Goal: Transaction & Acquisition: Obtain resource

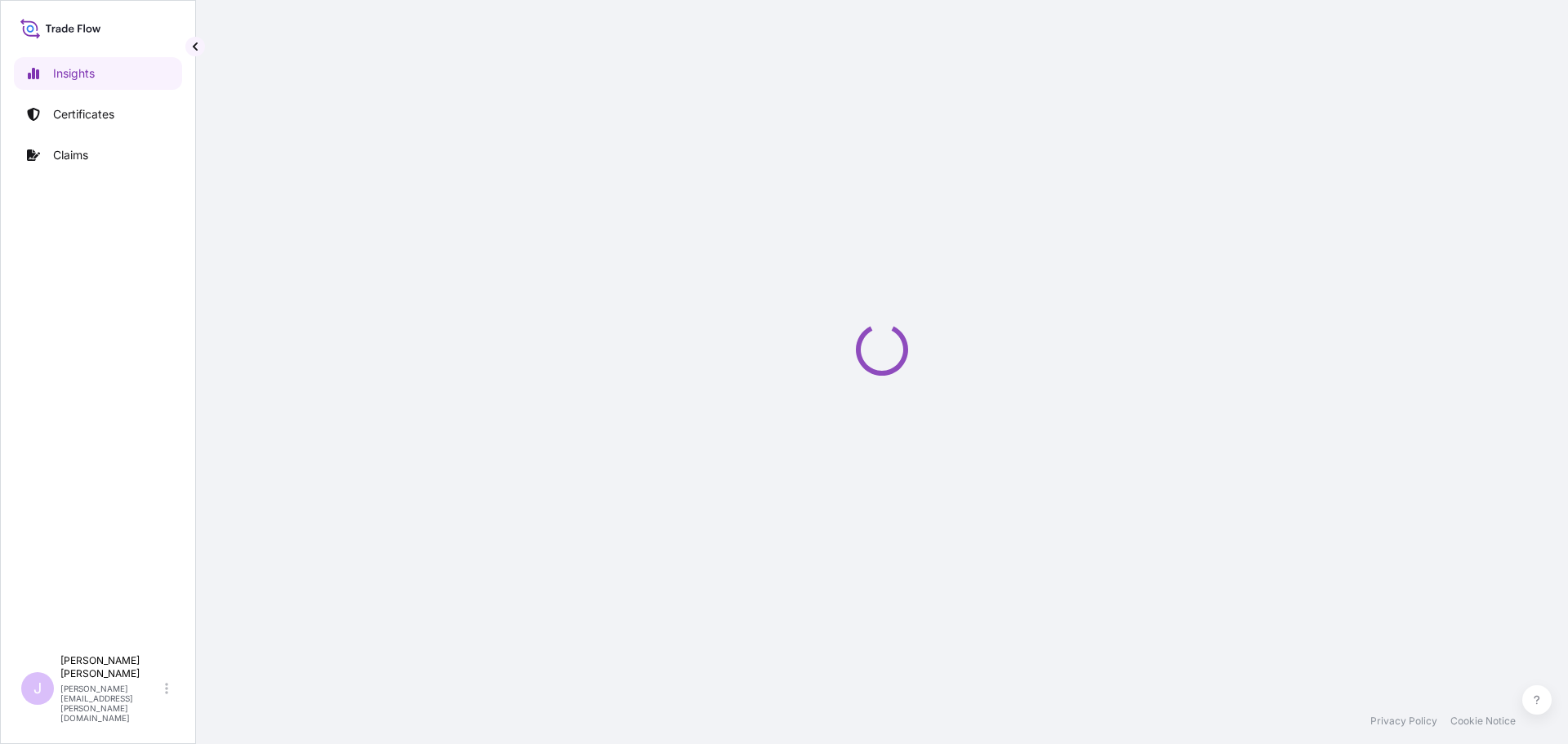
select select "2025"
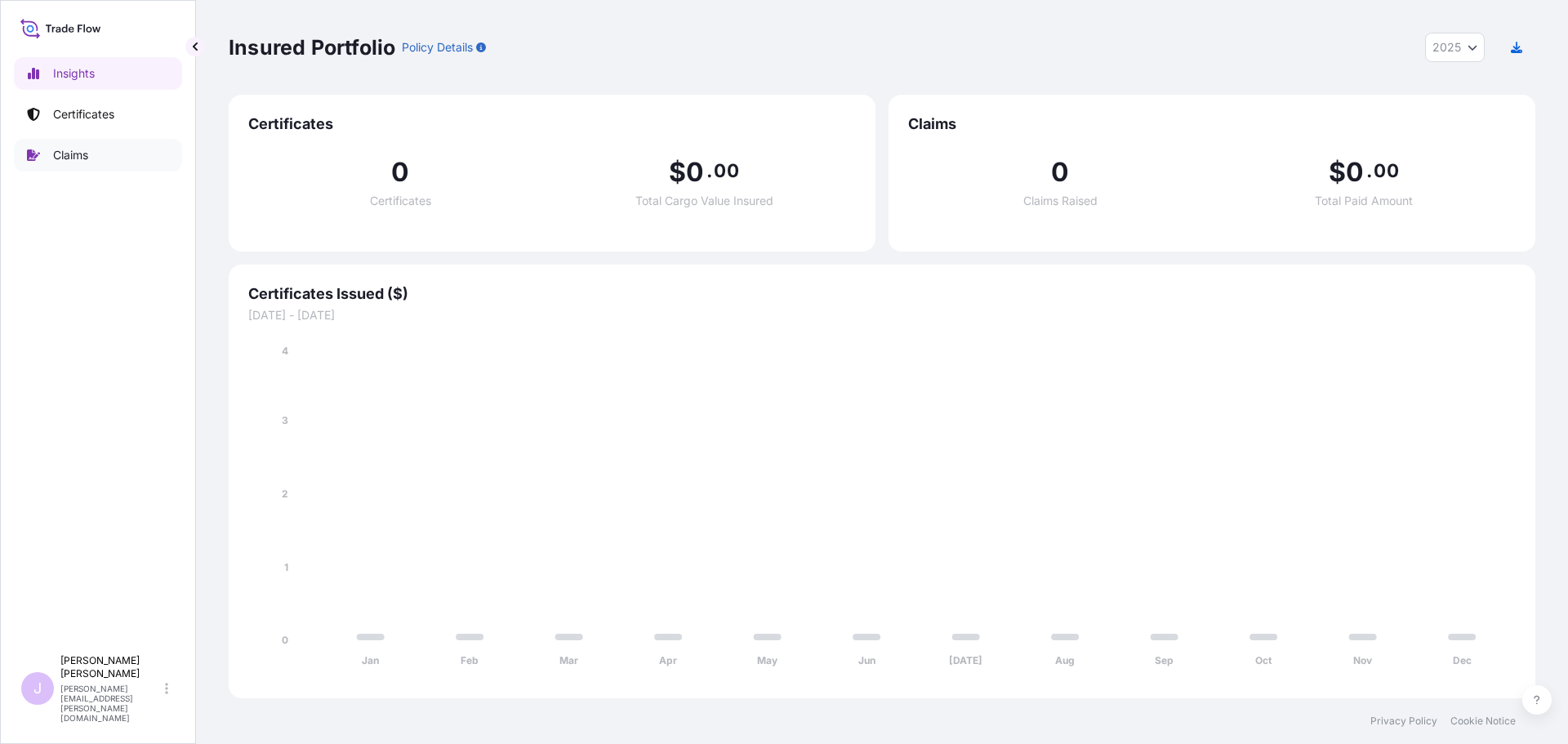
click at [96, 116] on p "Certificates" at bounding box center [83, 114] width 61 height 16
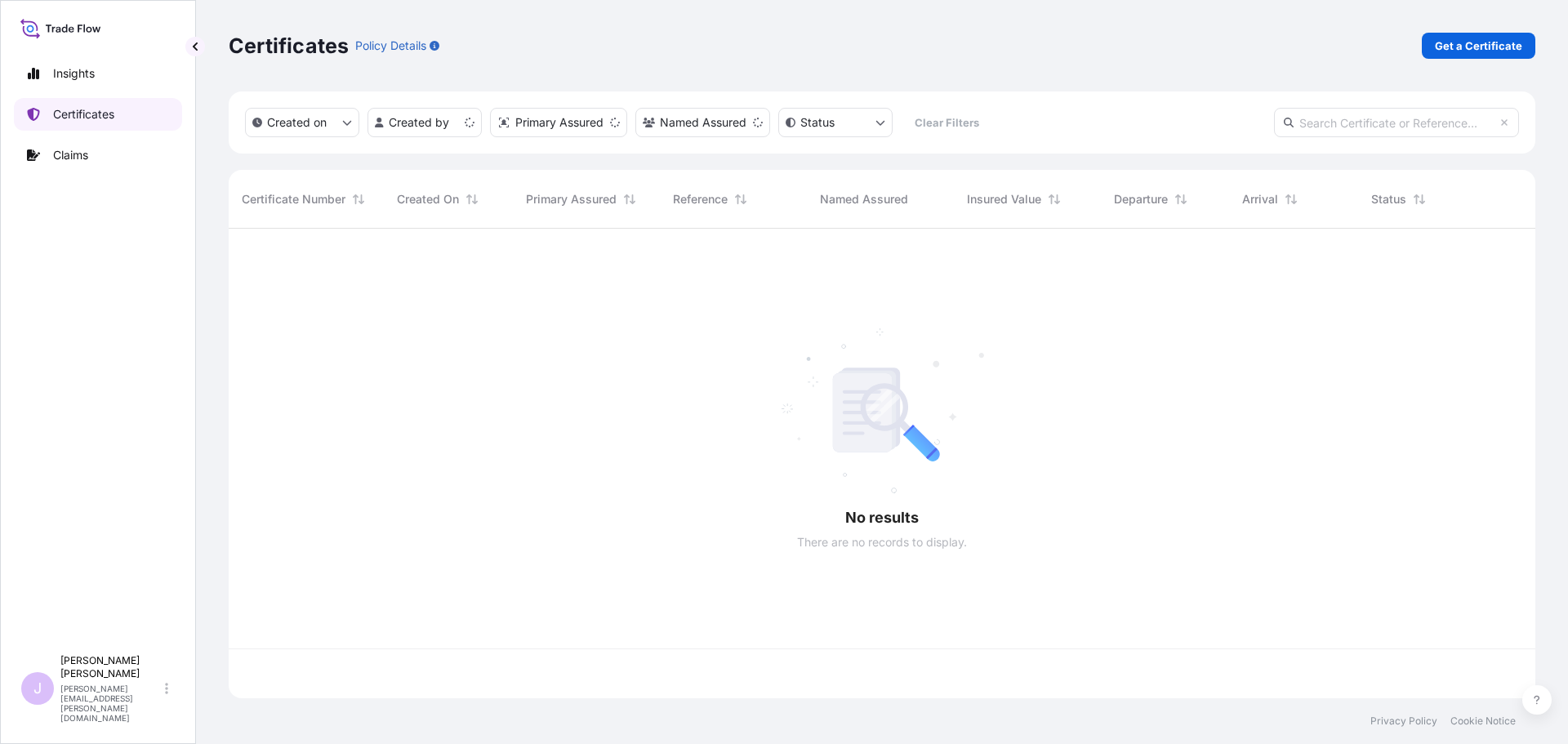
scroll to position [466, 1295]
click at [1468, 48] on p "Get a Certificate" at bounding box center [1478, 46] width 87 height 16
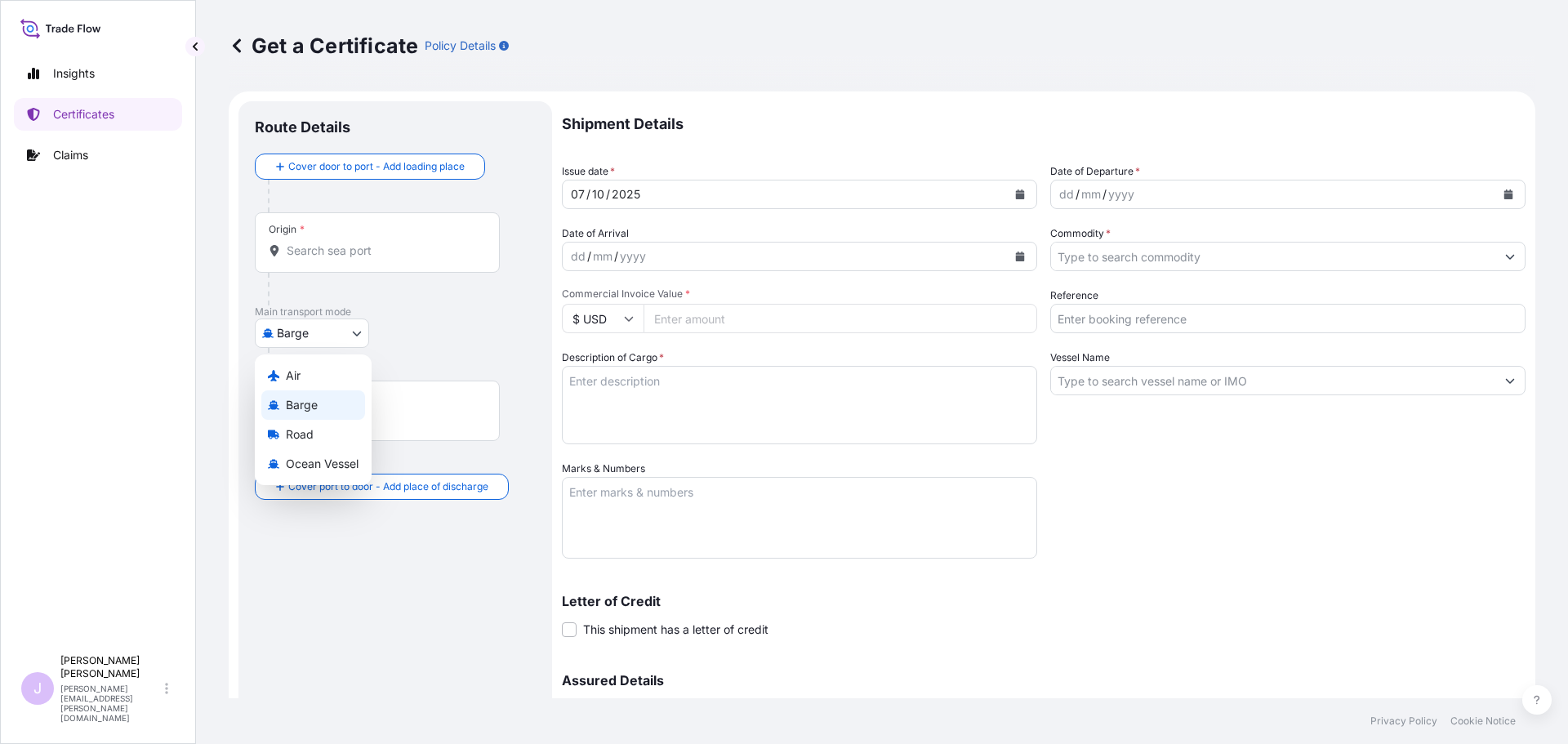
click at [282, 333] on body "Insights Certificates Claims J [PERSON_NAME] [PERSON_NAME][EMAIL_ADDRESS][PERSO…" at bounding box center [784, 372] width 1568 height 744
click at [300, 466] on span "Ocean Vessel" at bounding box center [322, 463] width 73 height 16
select select "Ocean Vessel"
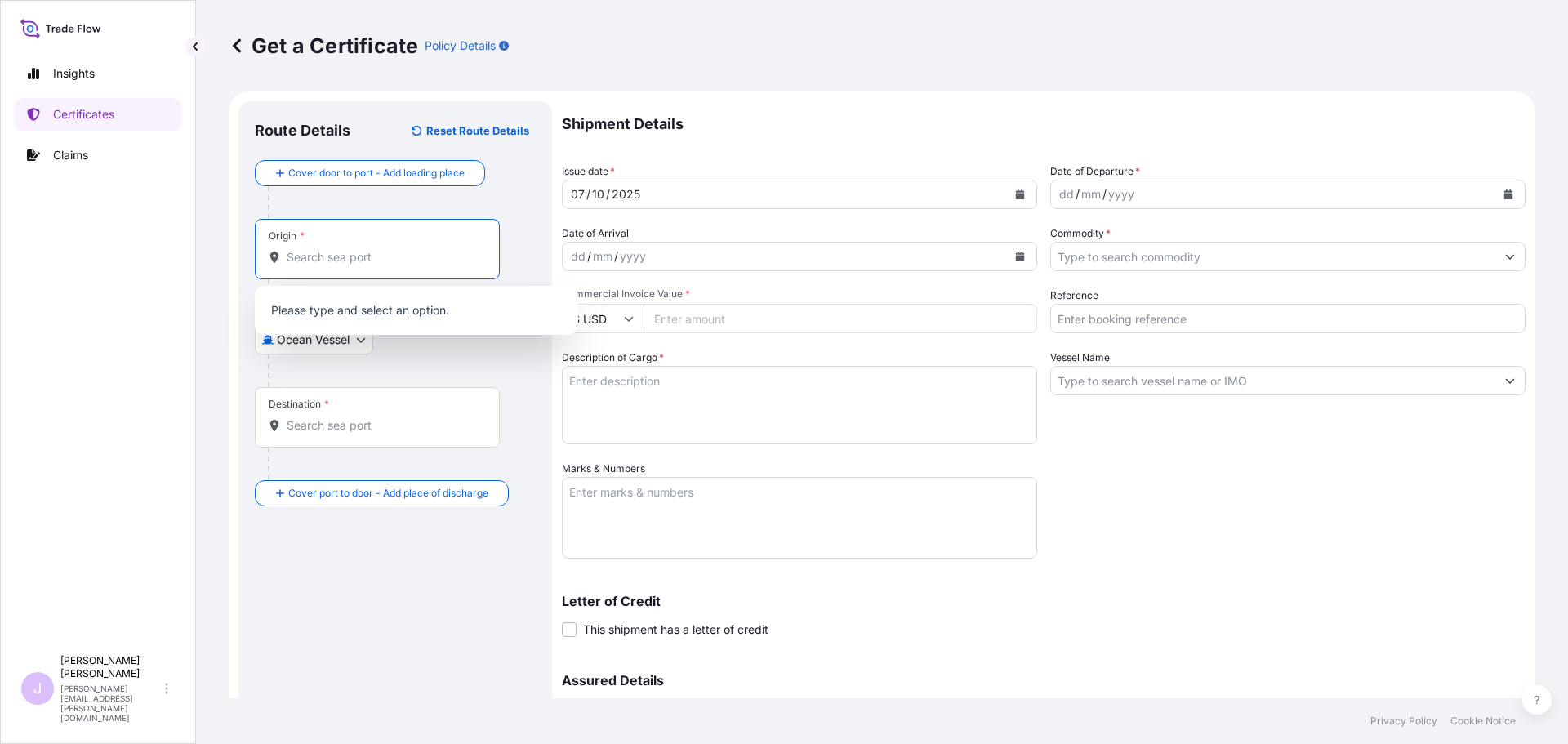
click at [351, 264] on input "Origin *" at bounding box center [383, 257] width 193 height 16
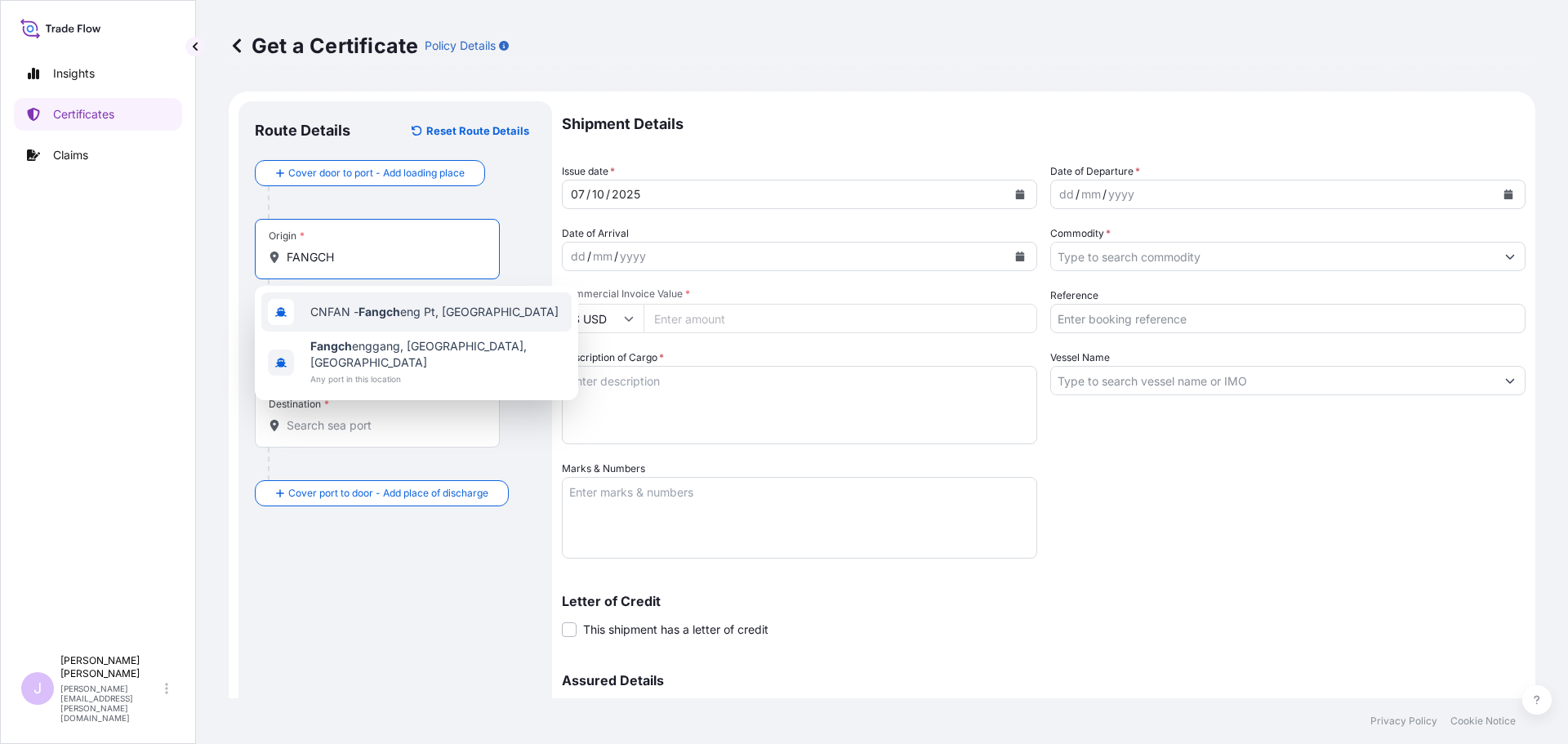
click at [344, 315] on span "CNFAN - Fangch eng Pt, [GEOGRAPHIC_DATA]" at bounding box center [434, 312] width 248 height 16
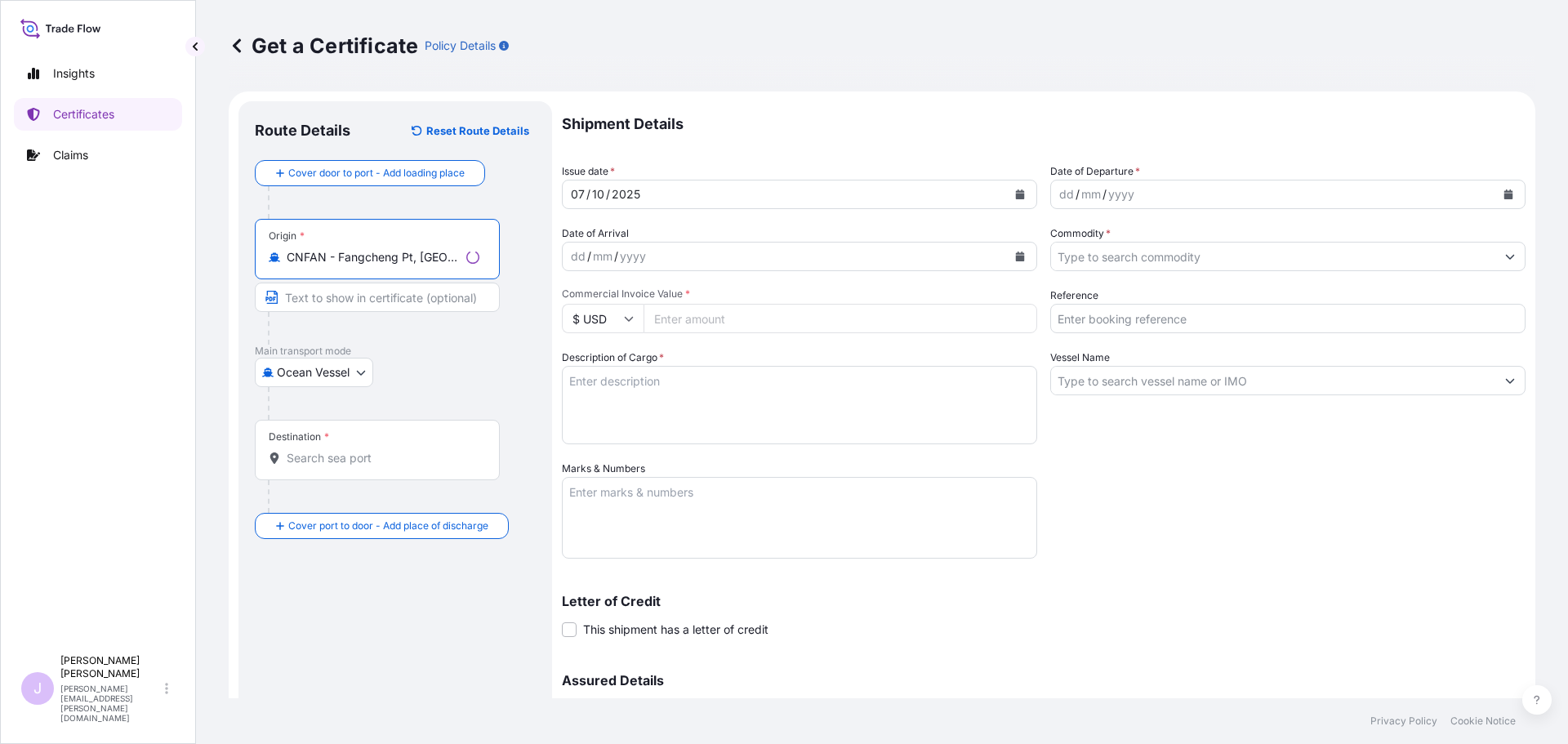
type input "CNFAN - Fangcheng Pt, [GEOGRAPHIC_DATA]"
click at [285, 464] on div at bounding box center [377, 458] width 217 height 16
click at [287, 464] on input "Destination *" at bounding box center [383, 458] width 193 height 16
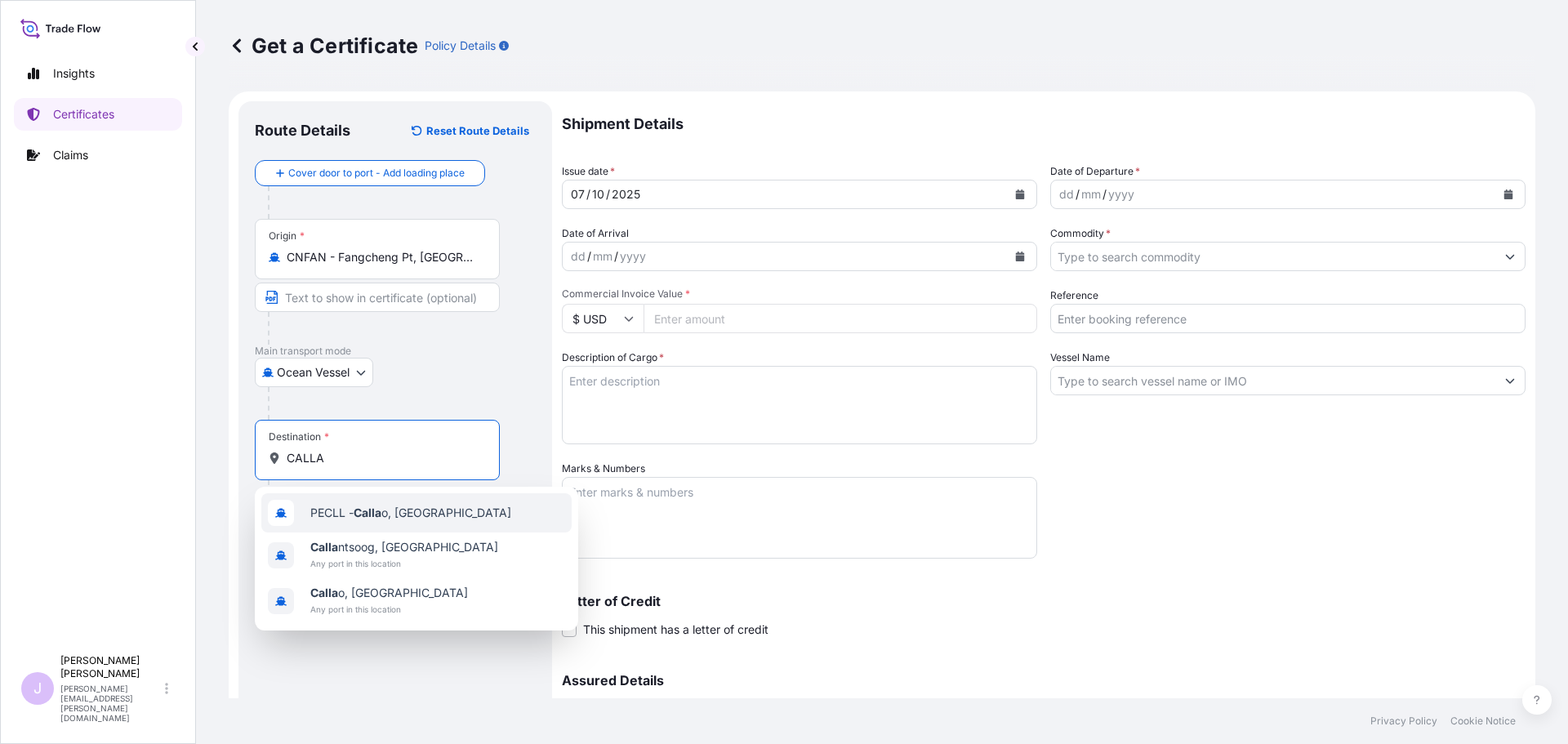
click at [403, 523] on div "PECLL - Calla o, [GEOGRAPHIC_DATA]" at bounding box center [417, 513] width 310 height 39
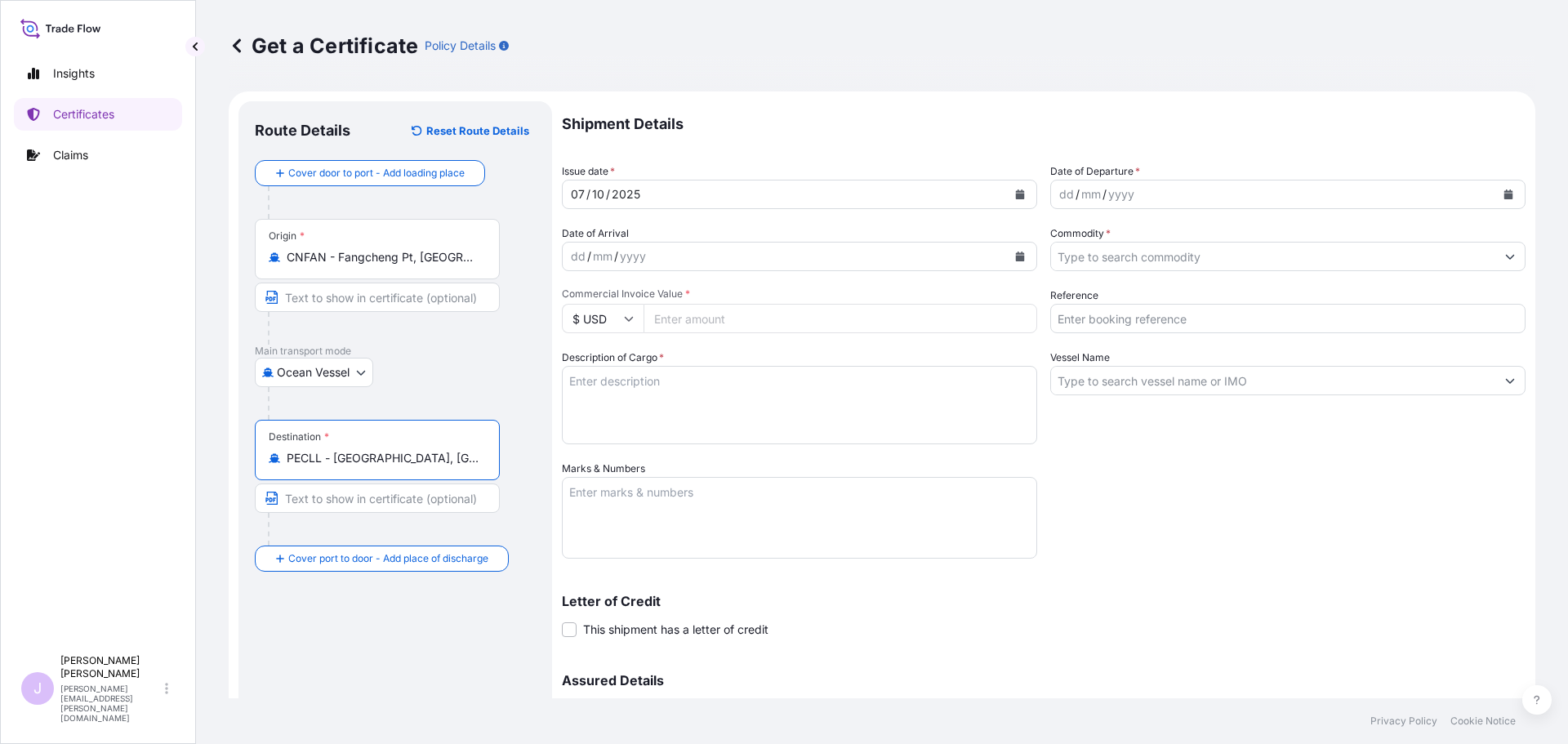
type input "PECLL - [GEOGRAPHIC_DATA], [GEOGRAPHIC_DATA]"
click at [1503, 197] on icon "Calendar" at bounding box center [1508, 194] width 10 height 10
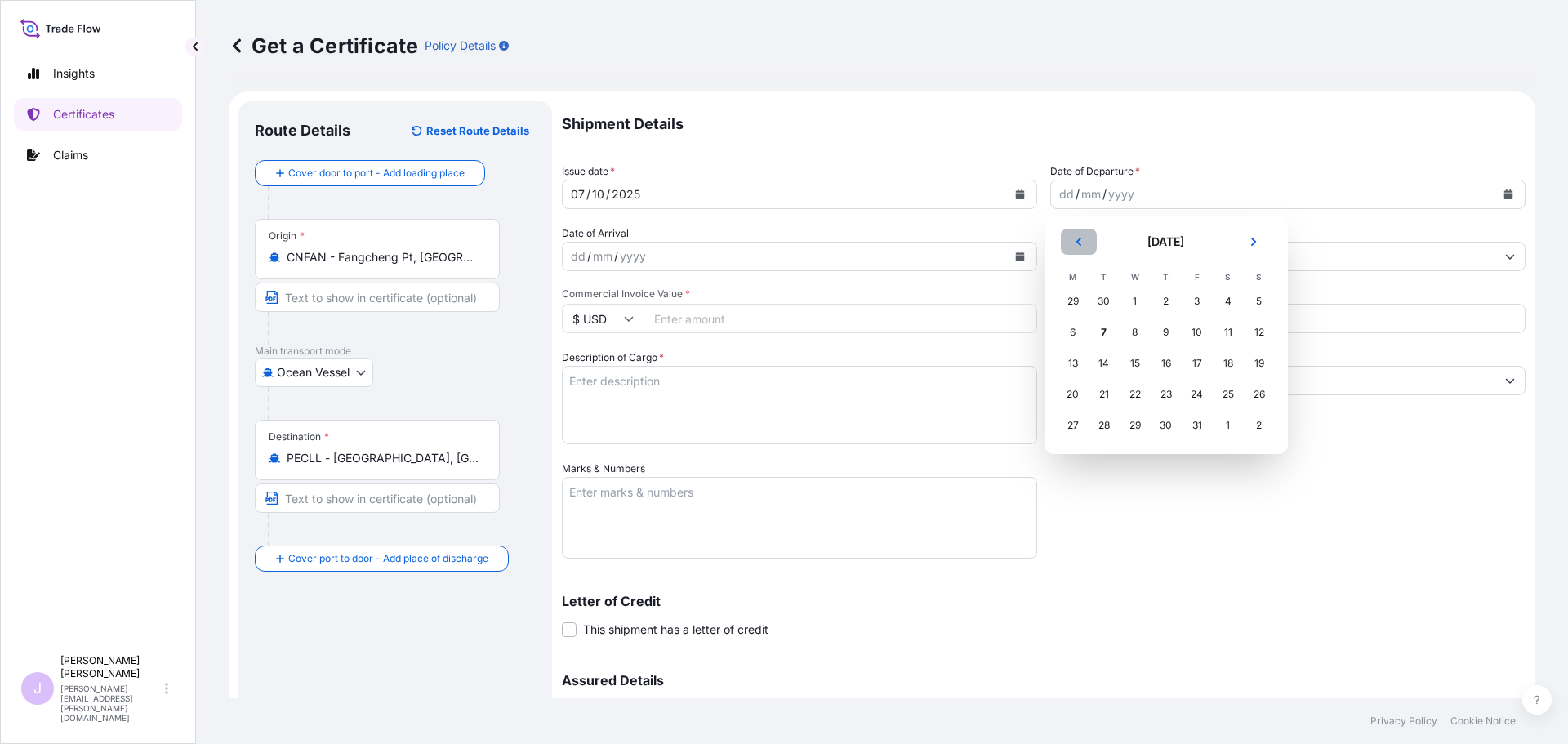
click at [1079, 243] on icon "Previous" at bounding box center [1079, 241] width 10 height 10
click at [1131, 328] on div "10" at bounding box center [1135, 332] width 30 height 30
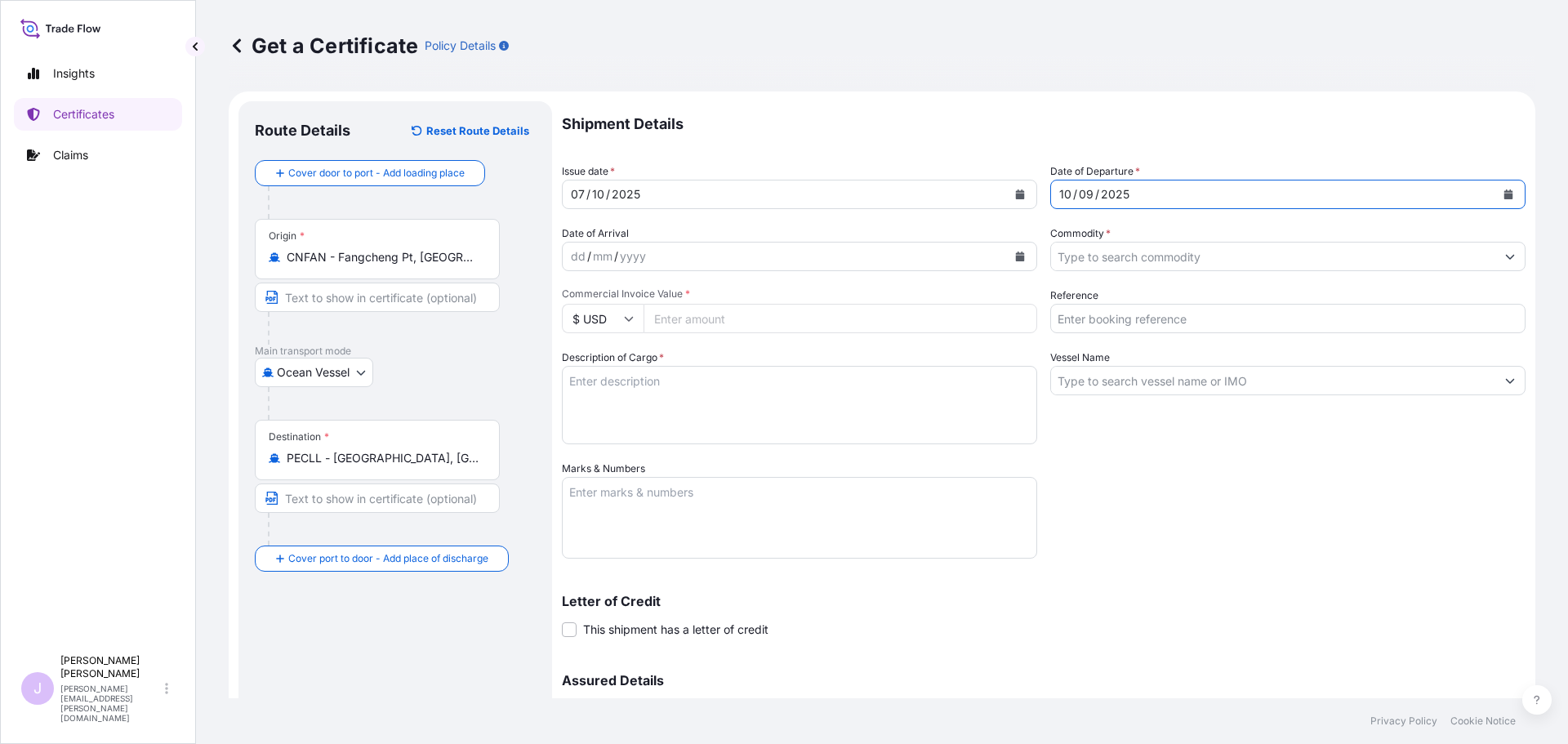
click at [1131, 310] on input "Reference" at bounding box center [1288, 318] width 475 height 30
type input "FA14910"
click at [1143, 372] on input "Vessel Name" at bounding box center [1274, 380] width 445 height 30
click at [1337, 377] on input "Vessel Name" at bounding box center [1274, 380] width 445 height 30
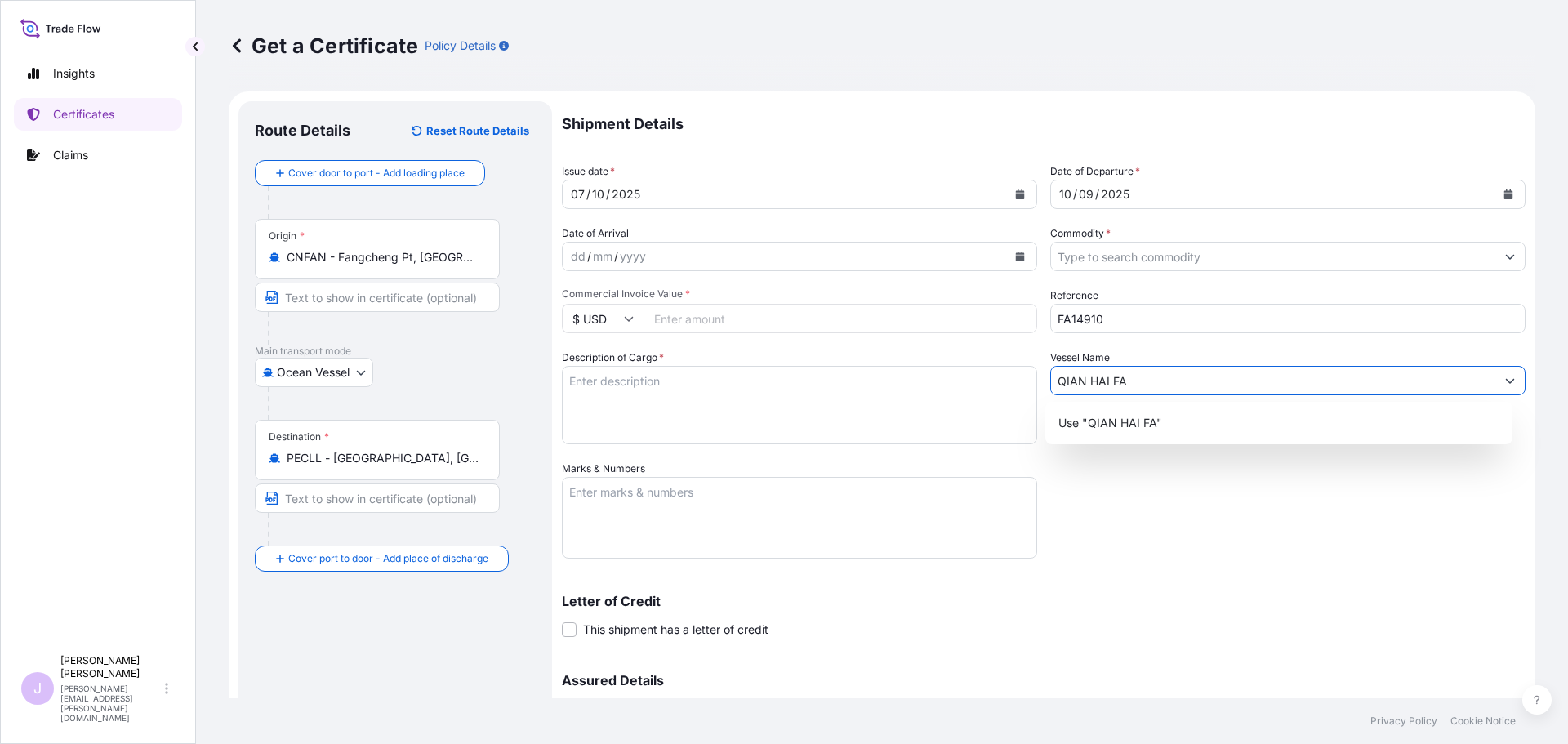
drag, startPoint x: 1306, startPoint y: 378, endPoint x: 1082, endPoint y: 373, distance: 224.1
click at [1082, 373] on input "QIAN HAI FA" at bounding box center [1274, 380] width 445 height 30
type input "QIAN HAI FANG"
click at [1211, 538] on div "Shipment Details Issue date * [DATE] Date of Departure * [DATE] Date of Arrival…" at bounding box center [1044, 459] width 964 height 716
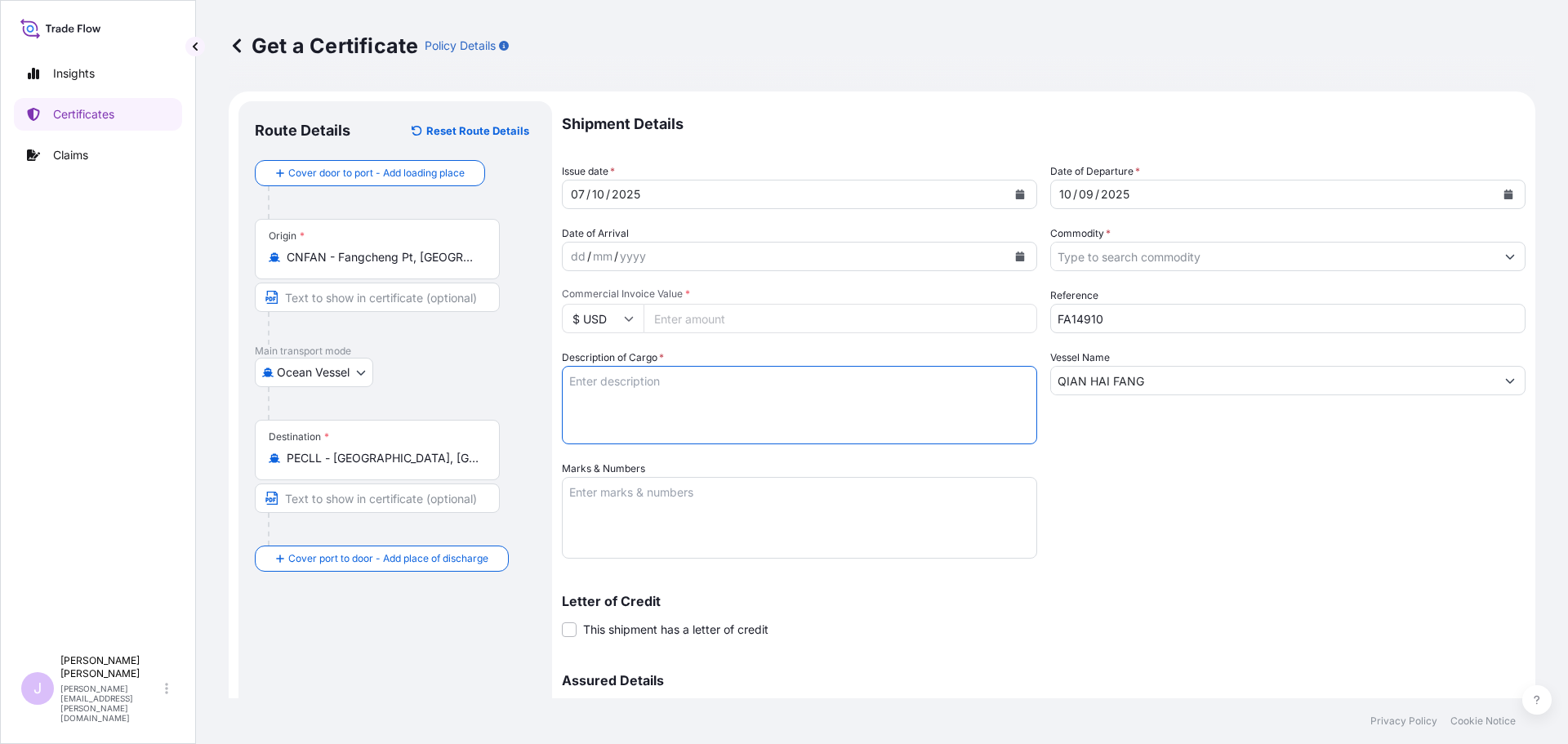
click at [687, 389] on textarea "Description of Cargo *" at bounding box center [800, 404] width 475 height 78
type textarea "MONOCALCIUM PHOSPHATE FEED GRADE 3240 BAGS X 25 KGS"
click at [660, 535] on textarea "Marks & Numbers" at bounding box center [800, 517] width 475 height 82
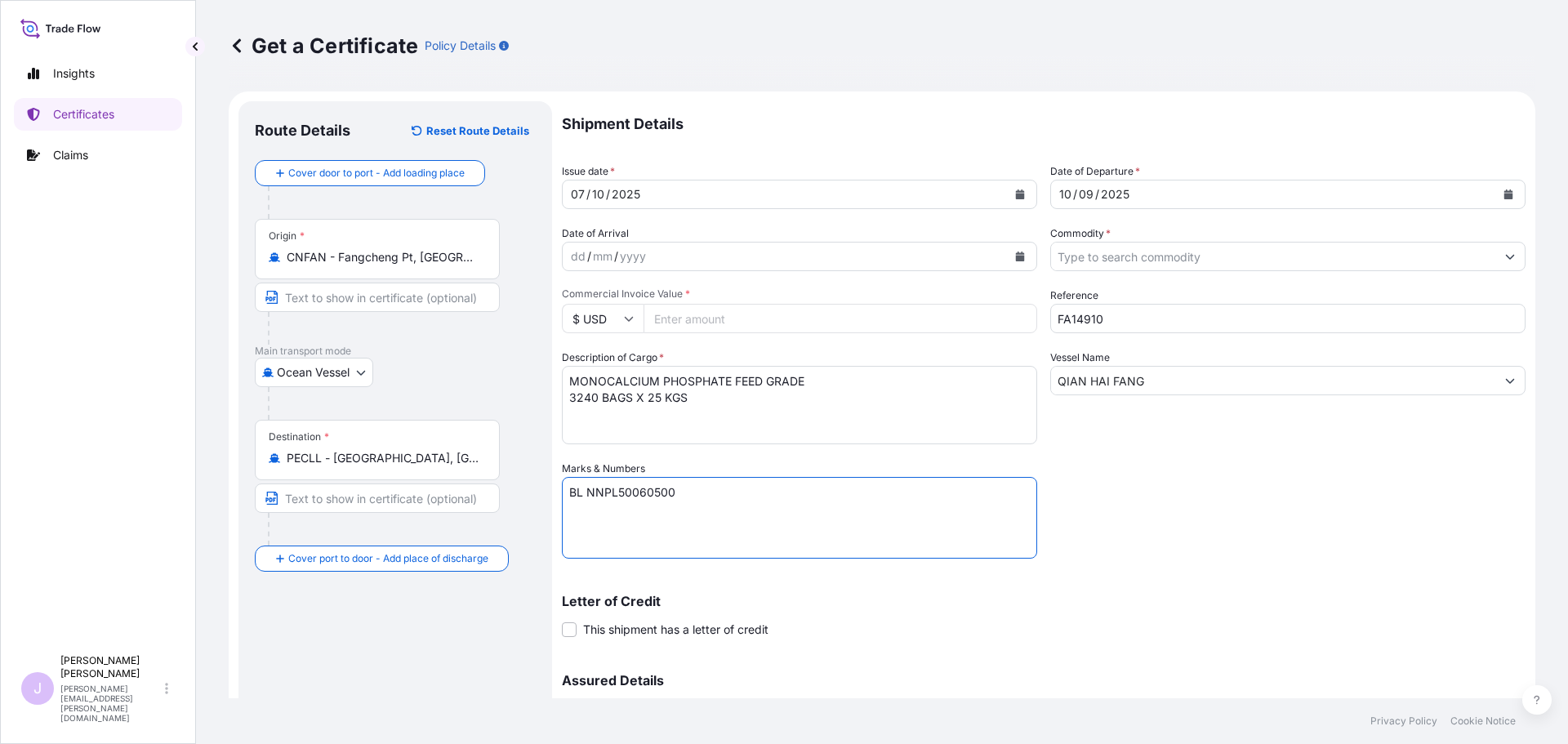
paste textarea "Seaboard Overseas [GEOGRAPHIC_DATA] S.A. Av. [PERSON_NAME][STREET_ADDRESS][PERS…"
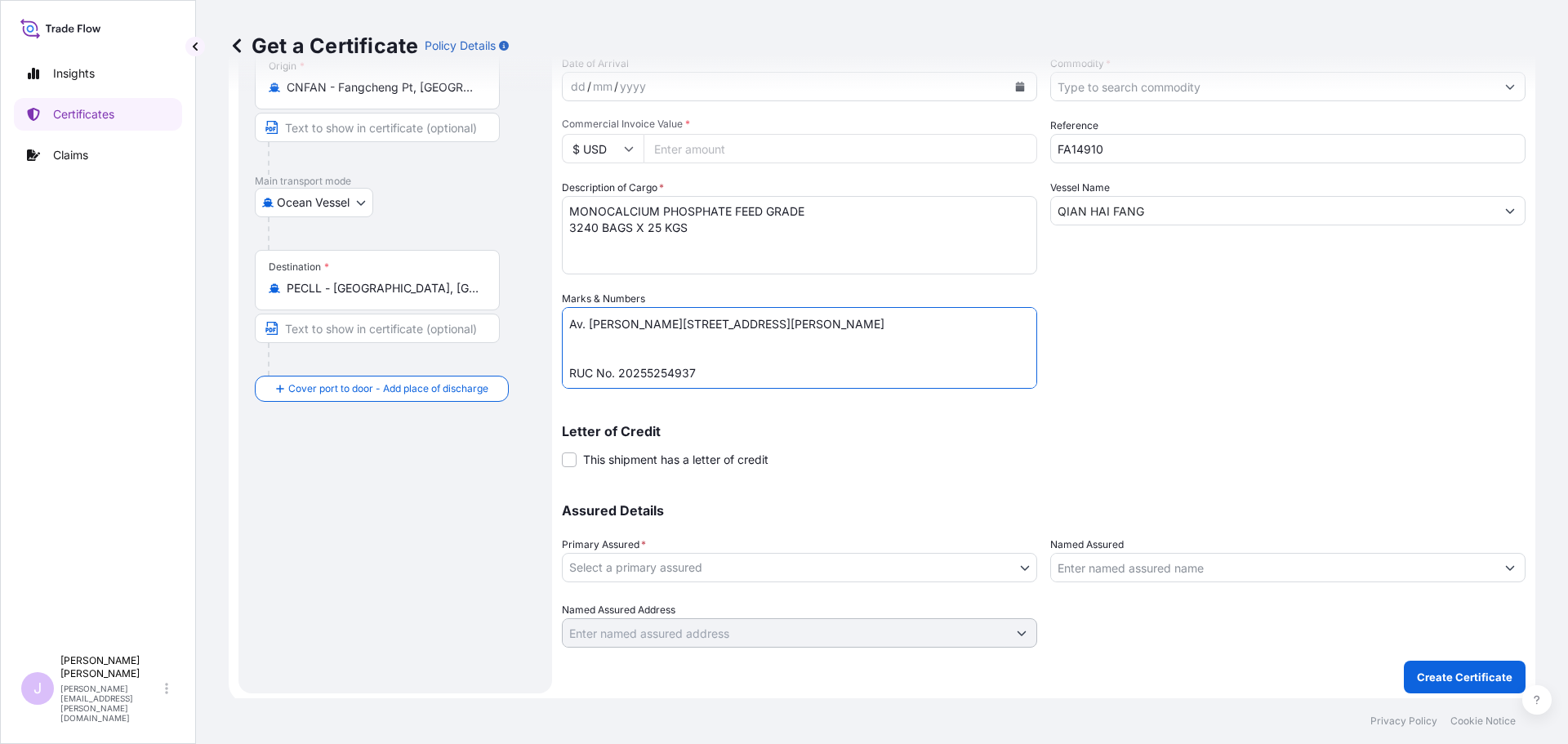
scroll to position [175, 0]
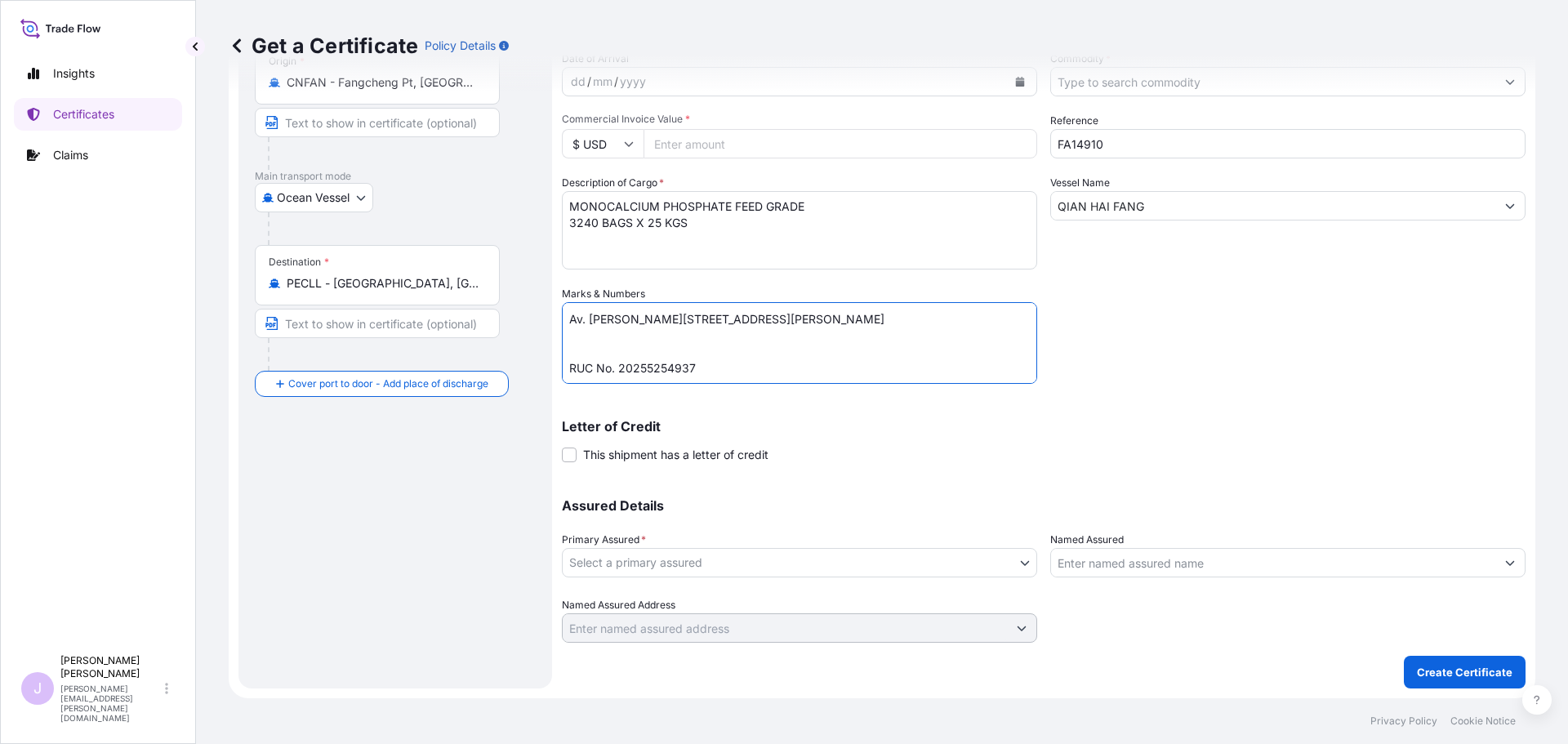
type textarea "BL NNPL50060500 Seaboard Overseas Peru S.A. Av. [PERSON_NAME][STREET_ADDRESS][P…"
click at [753, 548] on body "Insights Certificates Claims J [PERSON_NAME] [PERSON_NAME][EMAIL_ADDRESS][PERSO…" at bounding box center [784, 372] width 1568 height 744
click at [704, 595] on div "Seaboard Trading - [GEOGRAPHIC_DATA]" at bounding box center [796, 605] width 456 height 30
select select "31639"
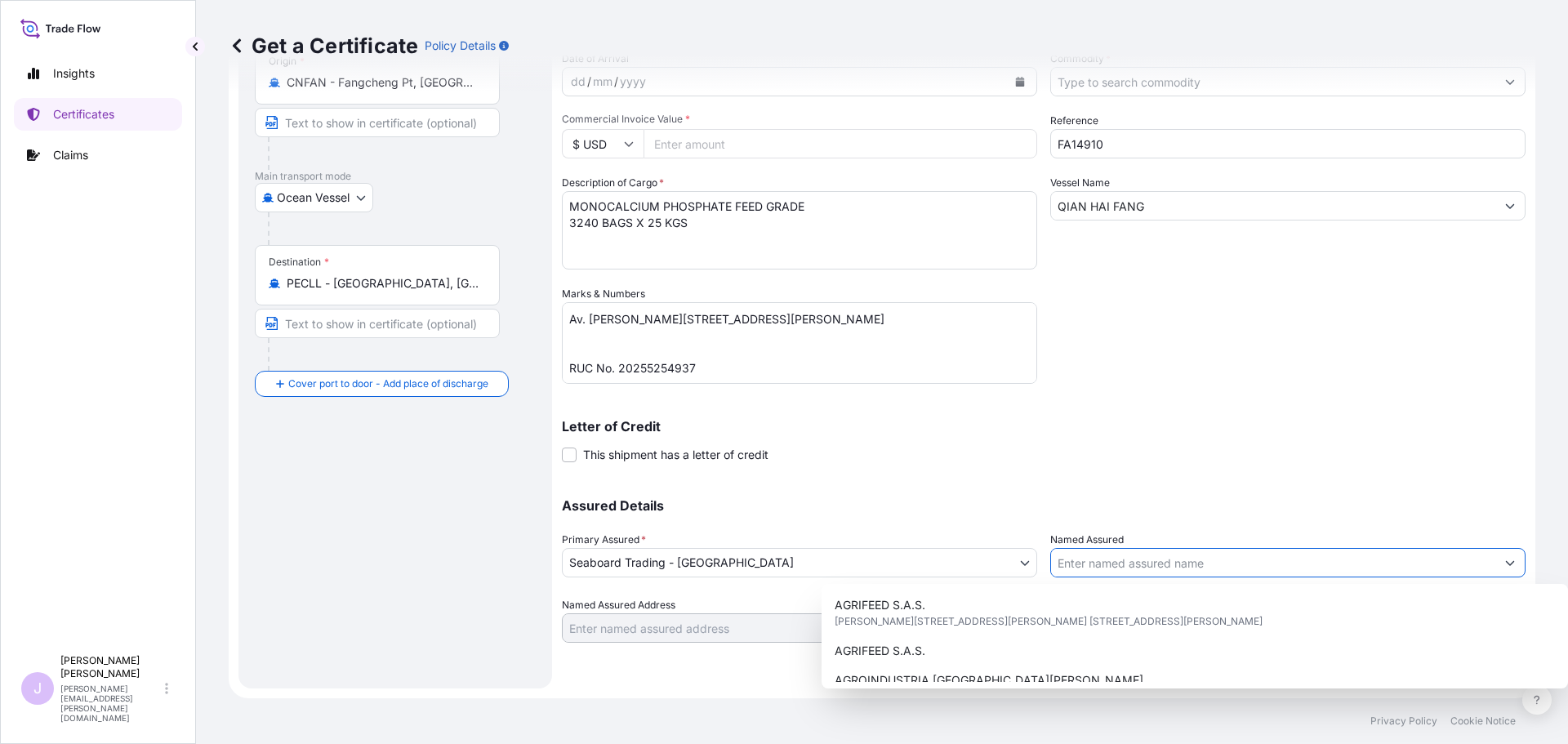
click at [1133, 570] on input "Named Assured" at bounding box center [1274, 562] width 445 height 30
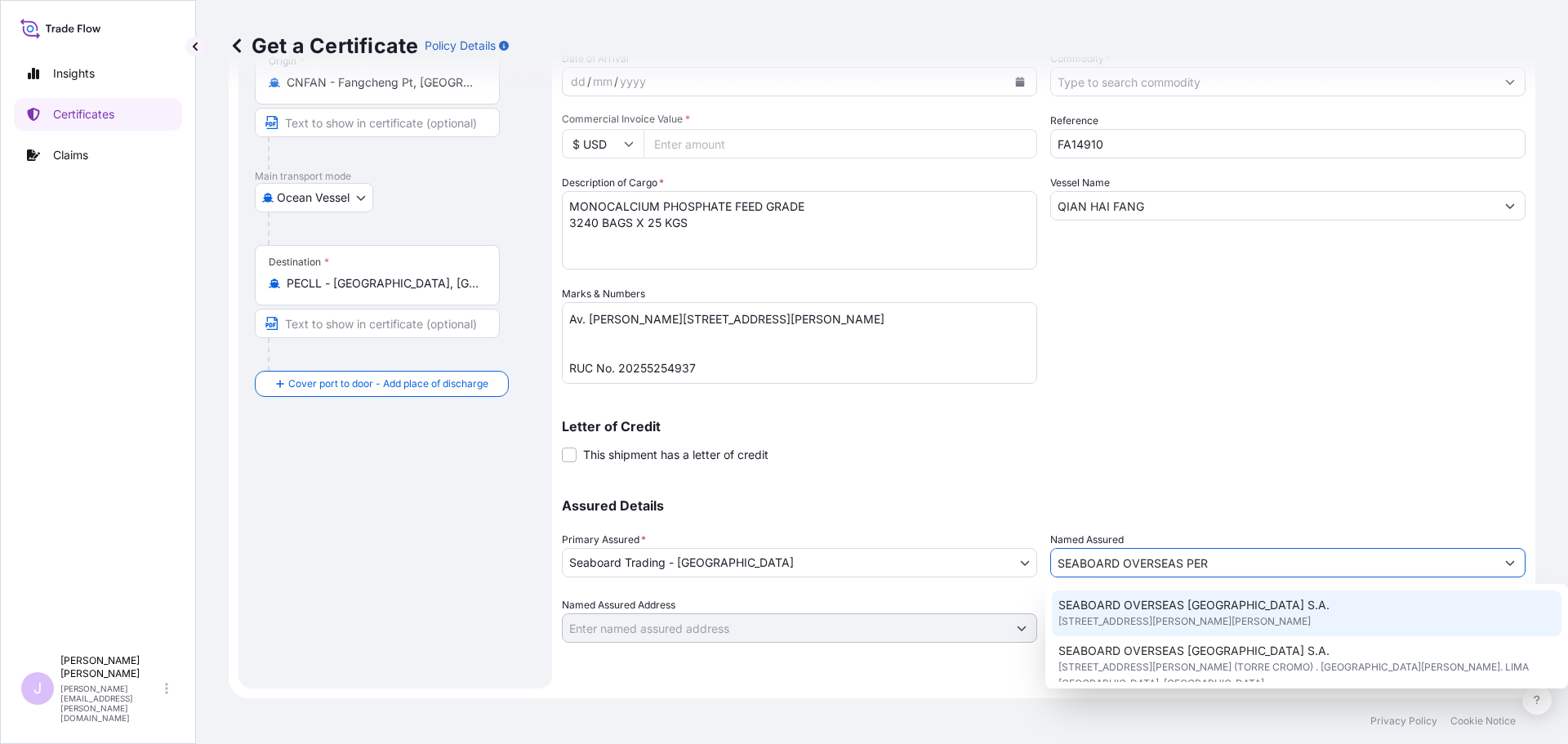
click at [1191, 593] on div "SEABOARD OVERSEAS [GEOGRAPHIC_DATA] S.A. [STREET_ADDRESS][PERSON_NAME][PERSON_N…" at bounding box center [1307, 613] width 510 height 46
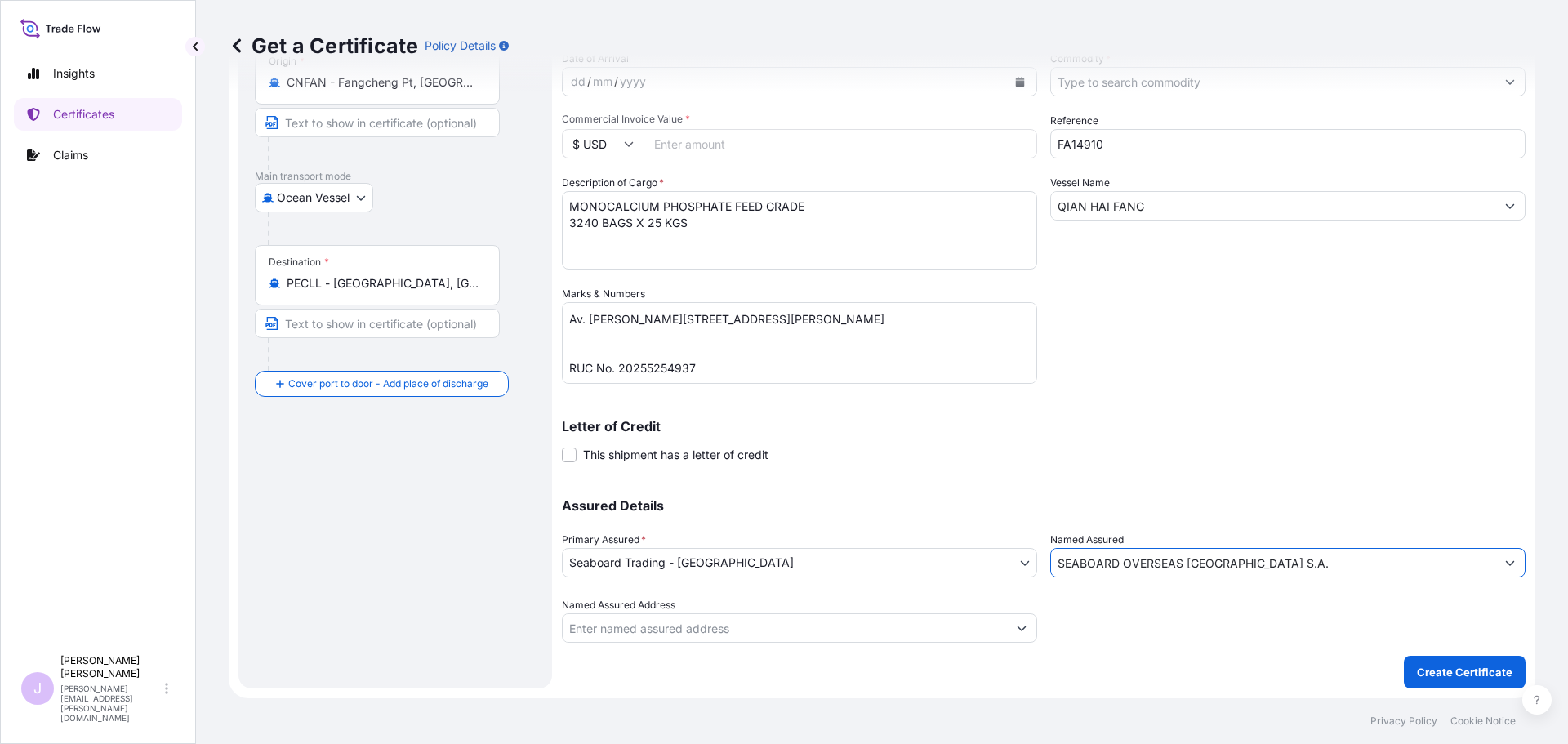
scroll to position [12, 0]
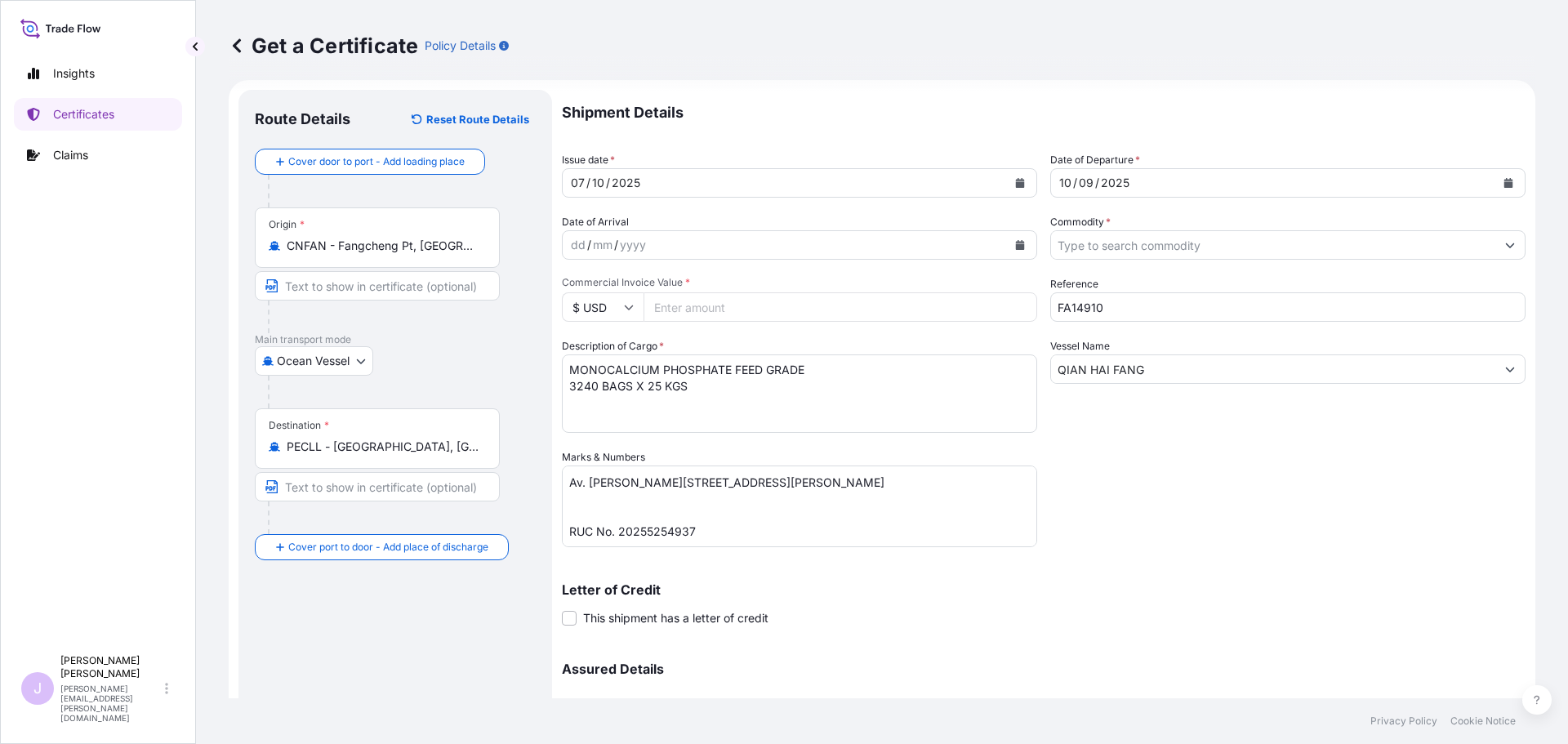
type input "SEABOARD OVERSEAS [GEOGRAPHIC_DATA] S.A."
click at [1121, 250] on input "Commodity *" at bounding box center [1274, 245] width 445 height 30
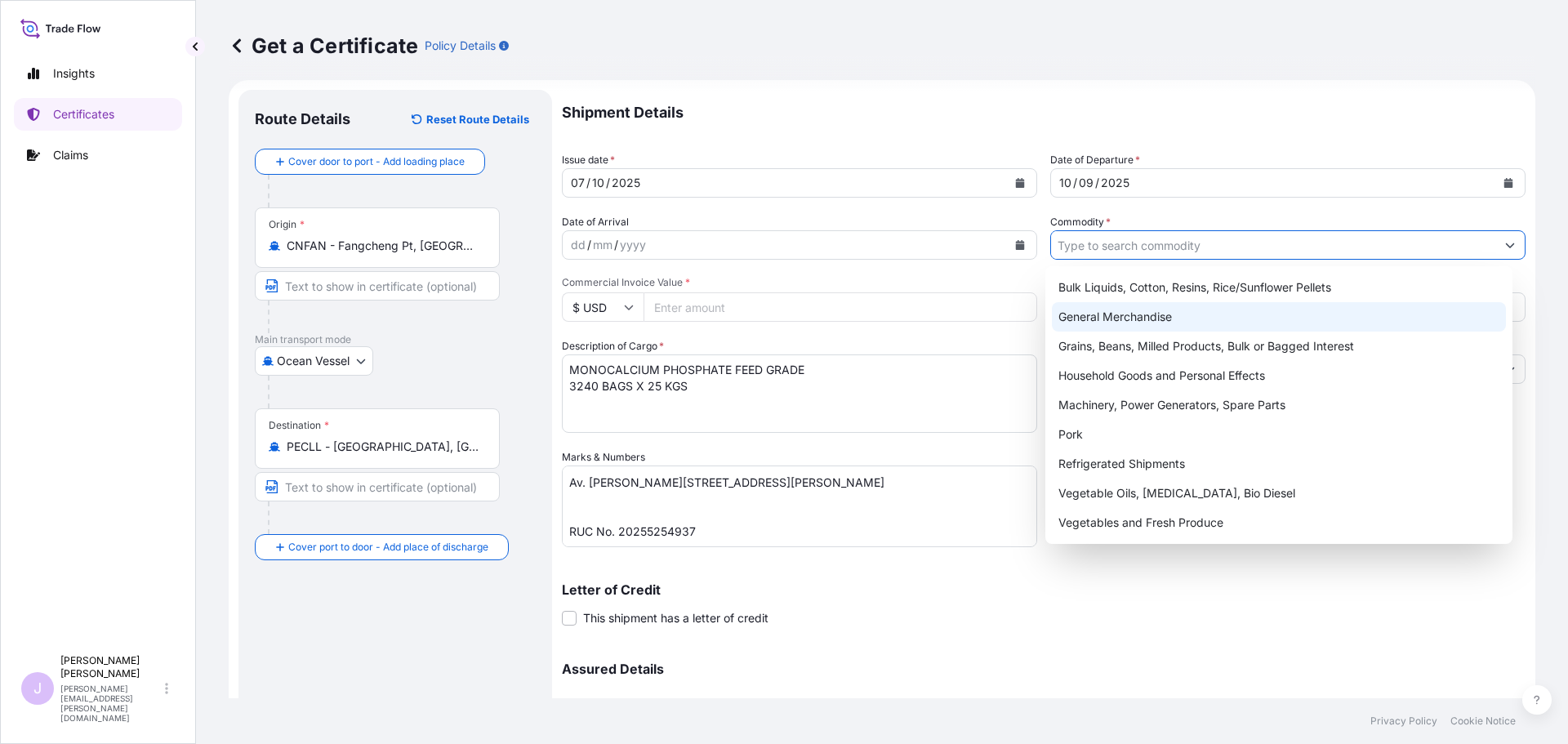
click at [1123, 308] on div "General Merchandise" at bounding box center [1280, 316] width 455 height 30
type input "General Merchandise"
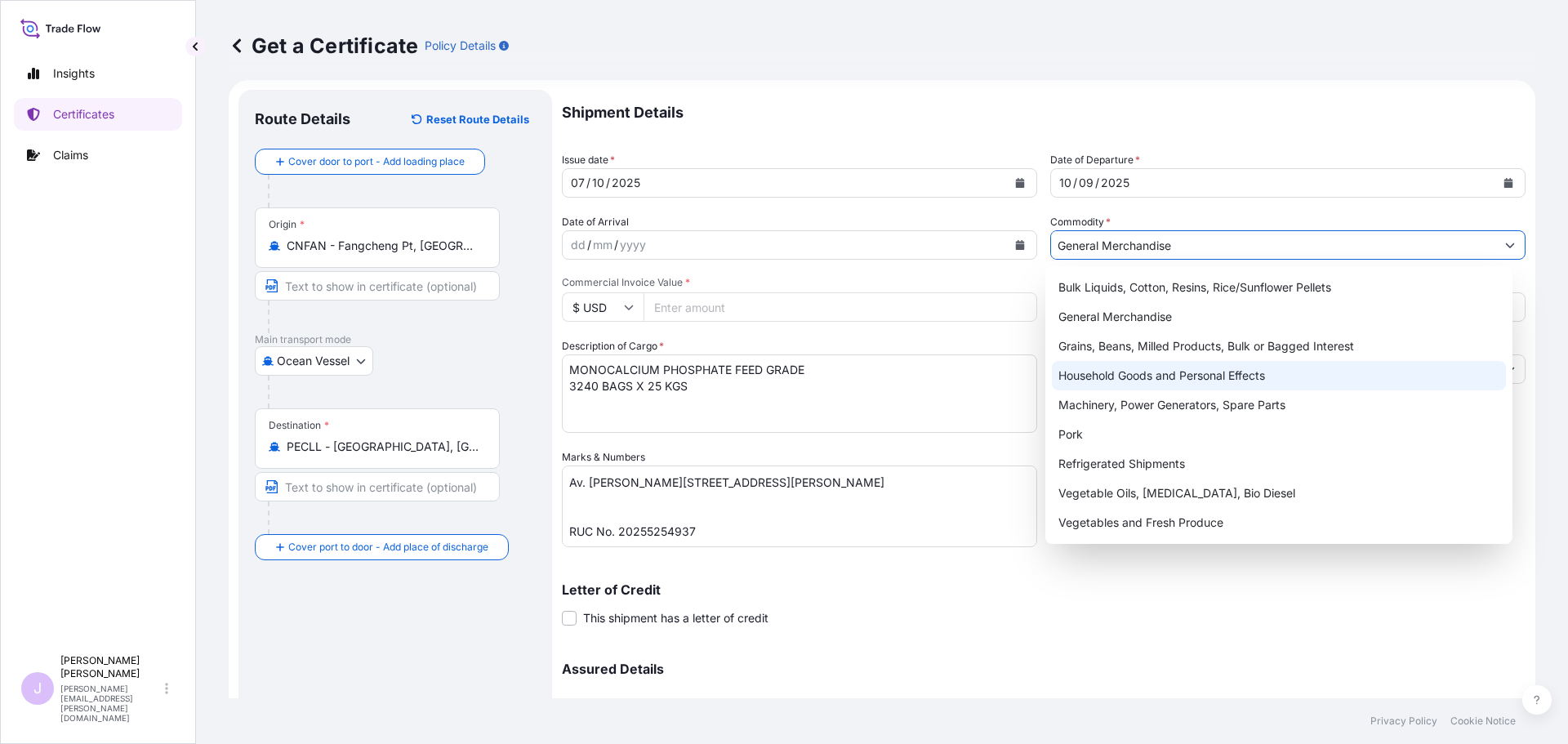
click at [735, 330] on div "Shipment Details Issue date * [DATE] Date of Departure * [DATE] Date of Arrival…" at bounding box center [1044, 447] width 964 height 716
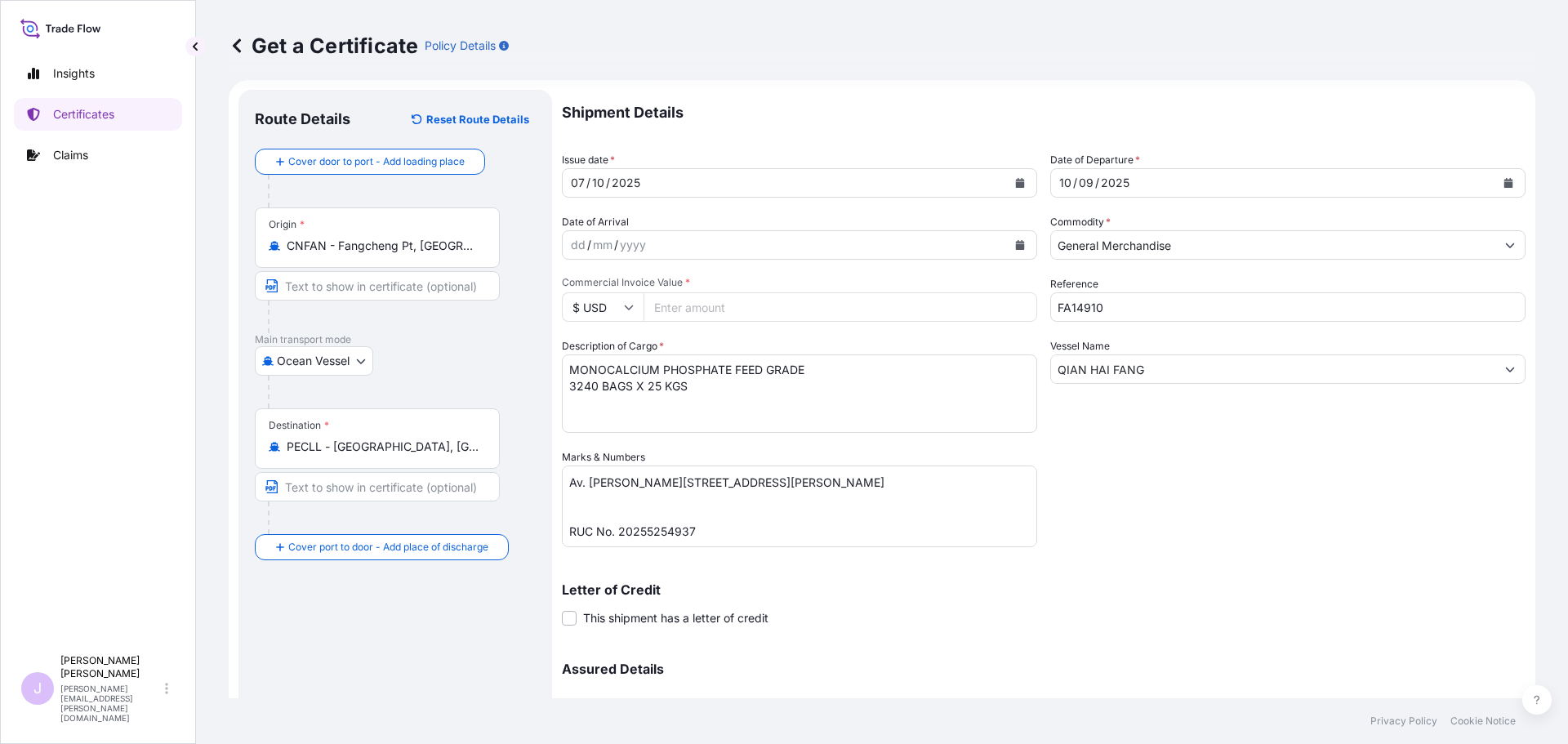
click at [735, 317] on input "Commercial Invoice Value *" at bounding box center [840, 307] width 394 height 30
type input "74478"
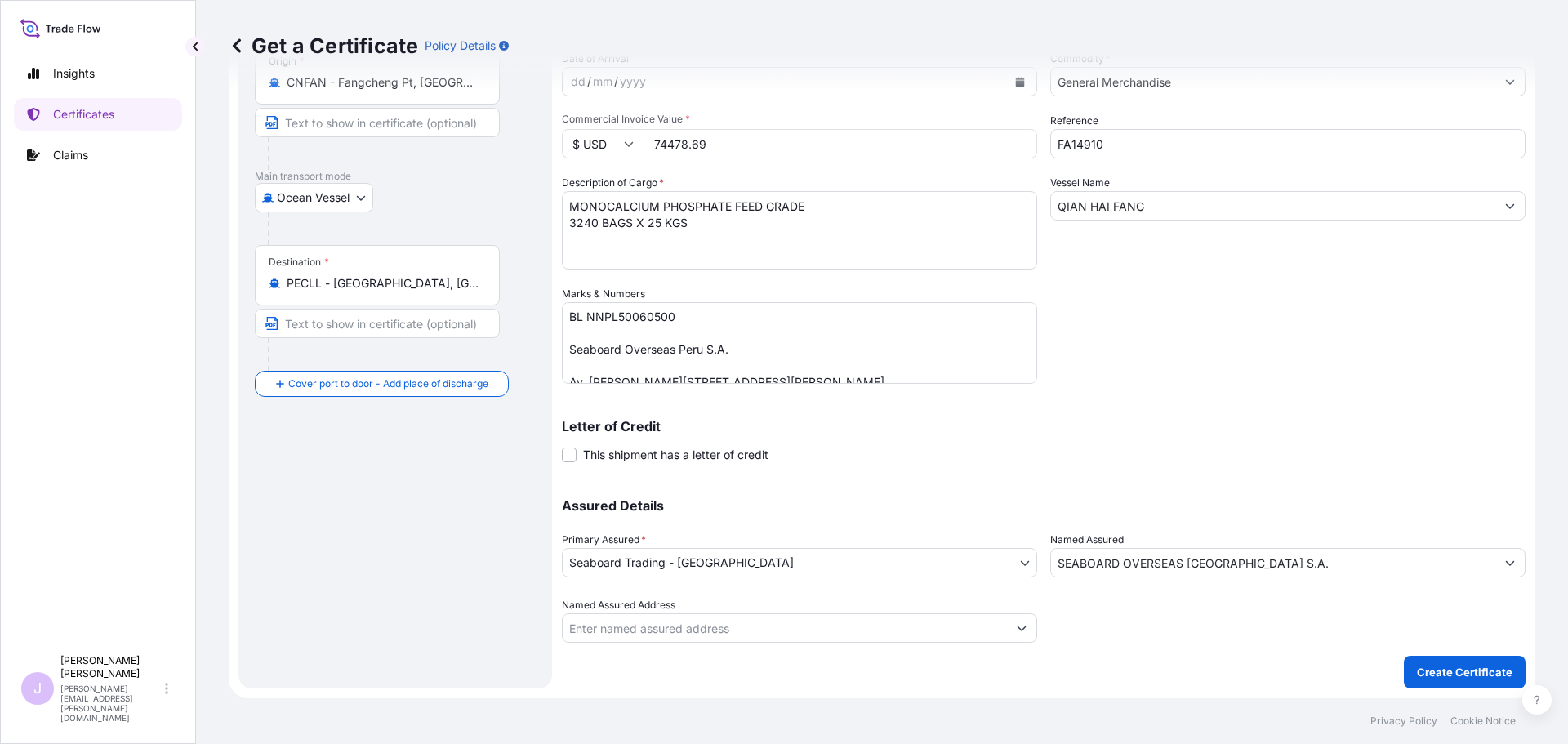
scroll to position [0, 0]
type input "74478.69"
click at [916, 630] on input "Named Assured Address" at bounding box center [785, 627] width 445 height 30
click at [1227, 551] on input "SEABOARD OVERSEAS [GEOGRAPHIC_DATA] S.A." at bounding box center [1274, 562] width 445 height 30
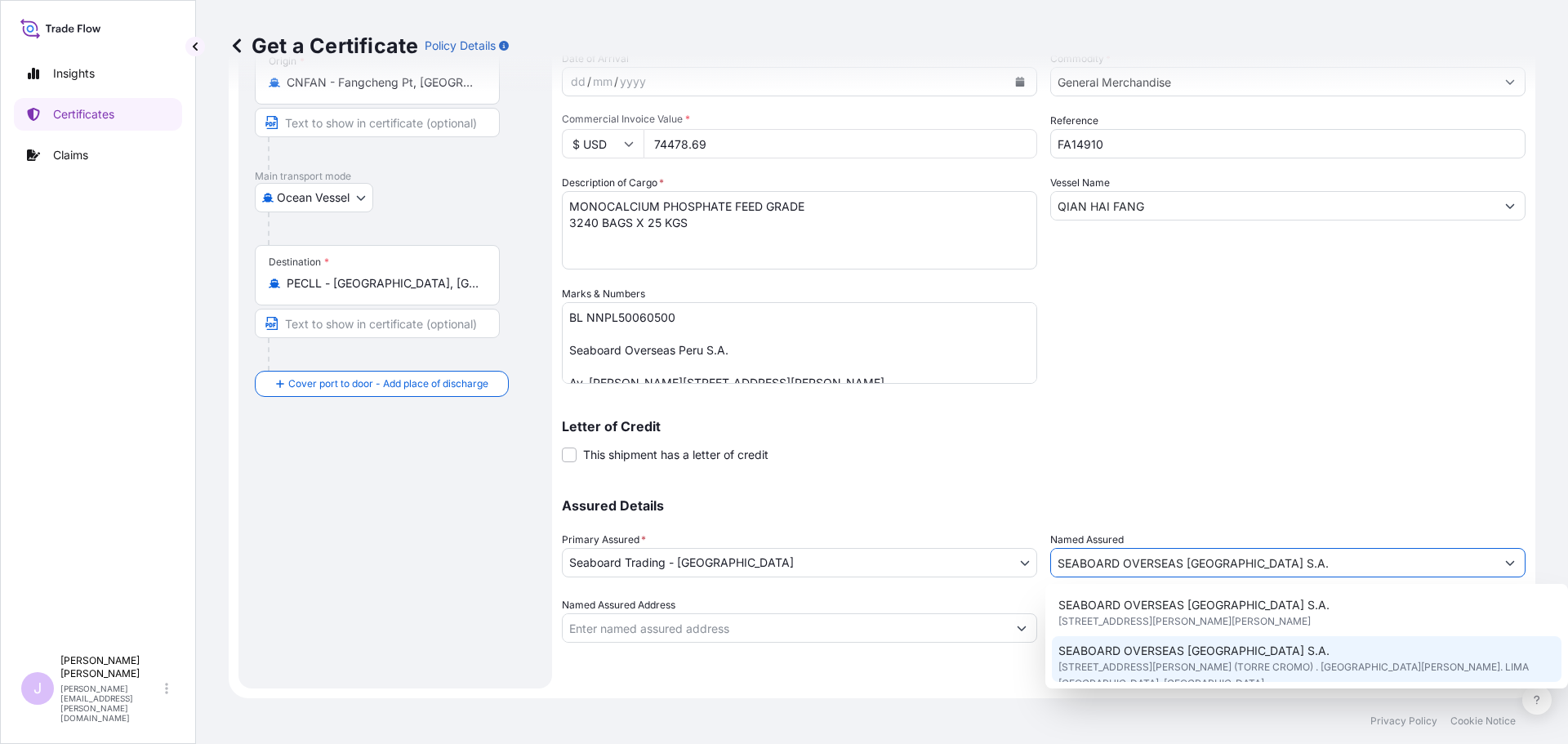
click at [1235, 654] on span "SEABOARD OVERSEAS [GEOGRAPHIC_DATA] S.A." at bounding box center [1194, 651] width 272 height 16
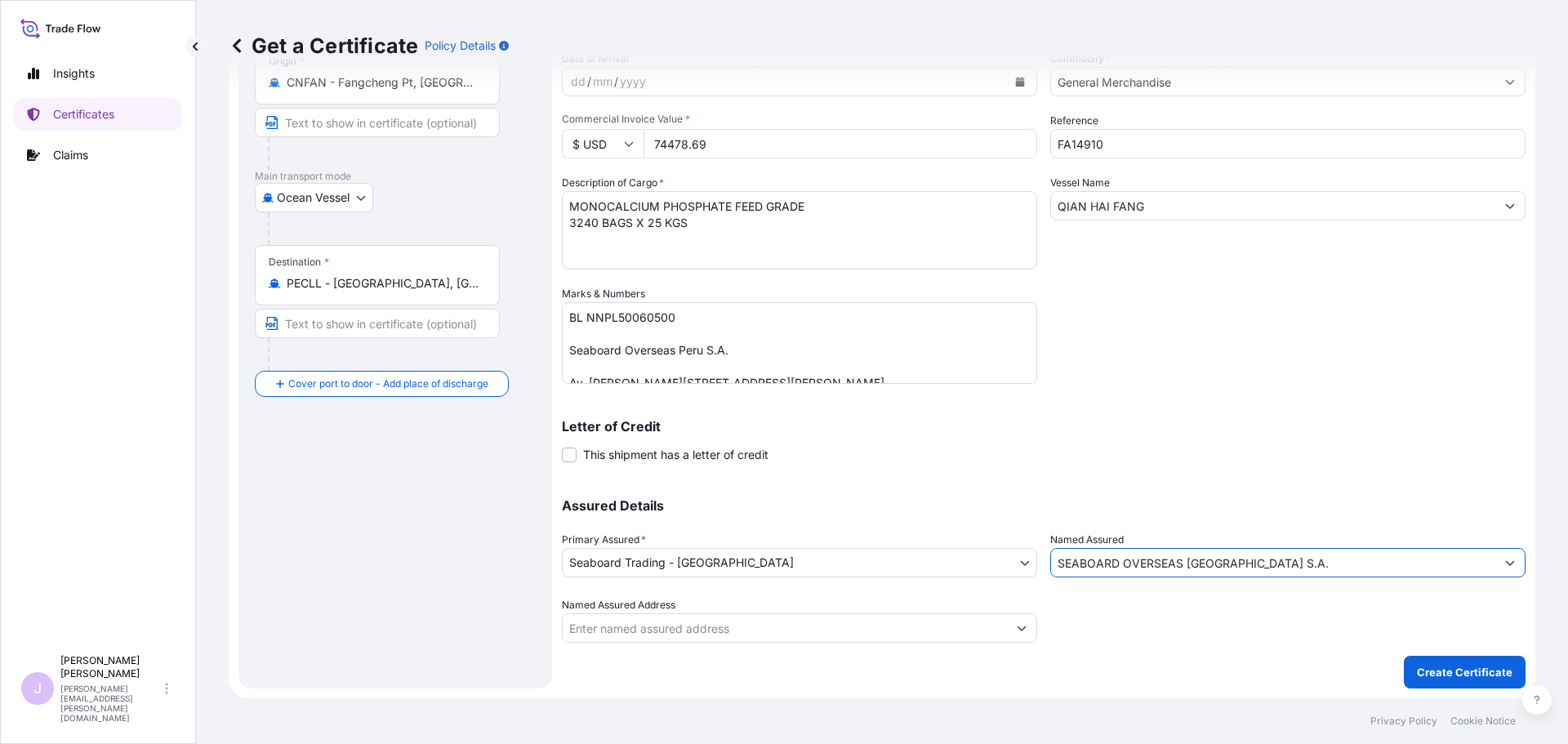
click at [1044, 626] on div "Assured Details Primary Assured * Seaboard Trading - [GEOGRAPHIC_DATA] Seaboard…" at bounding box center [1044, 561] width 964 height 163
click at [983, 626] on input "Named Assured Address" at bounding box center [785, 627] width 445 height 30
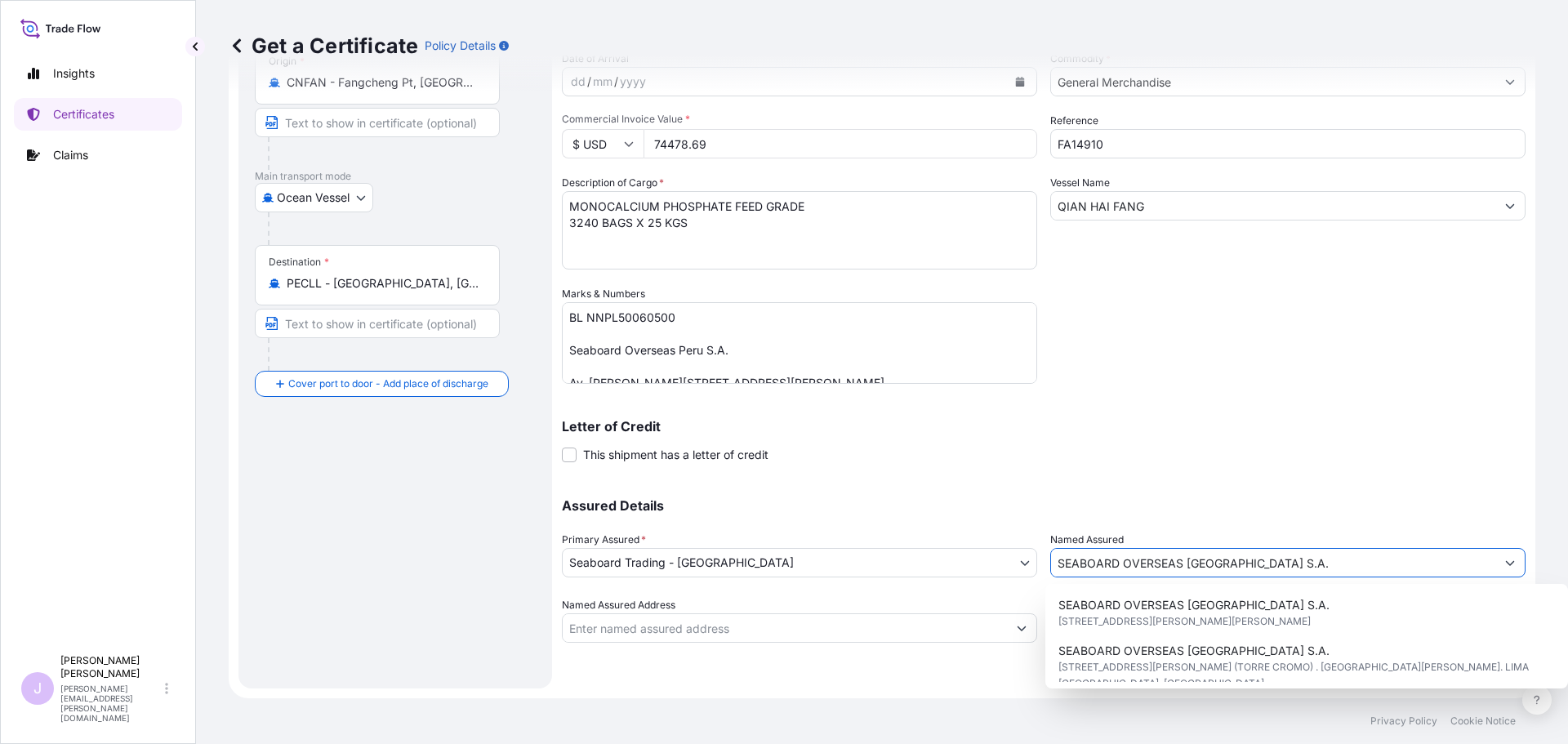
click at [1171, 563] on input "SEABOARD OVERSEAS [GEOGRAPHIC_DATA] S.A." at bounding box center [1274, 562] width 445 height 30
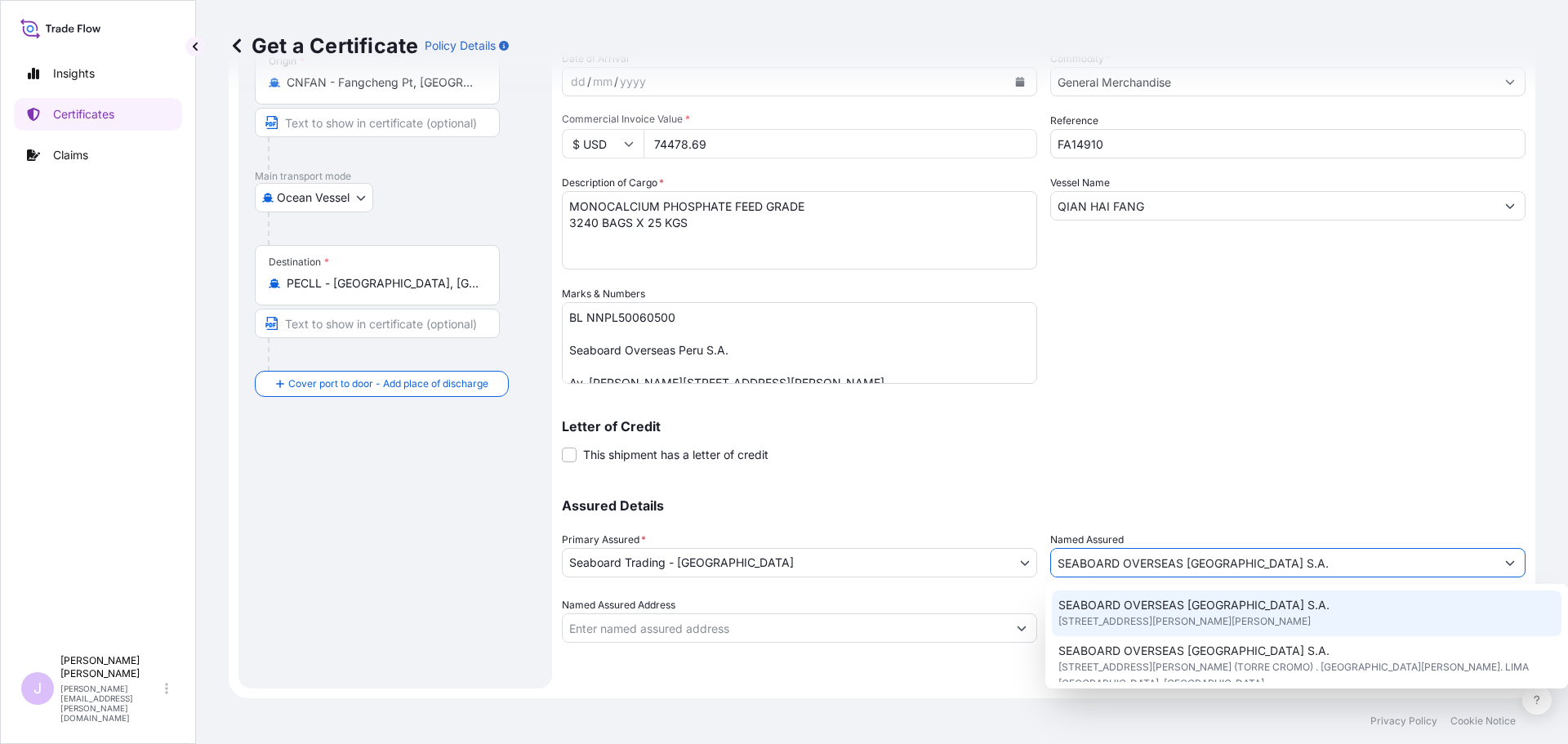
click at [1163, 606] on span "SEABOARD OVERSEAS [GEOGRAPHIC_DATA] S.A." at bounding box center [1194, 605] width 272 height 16
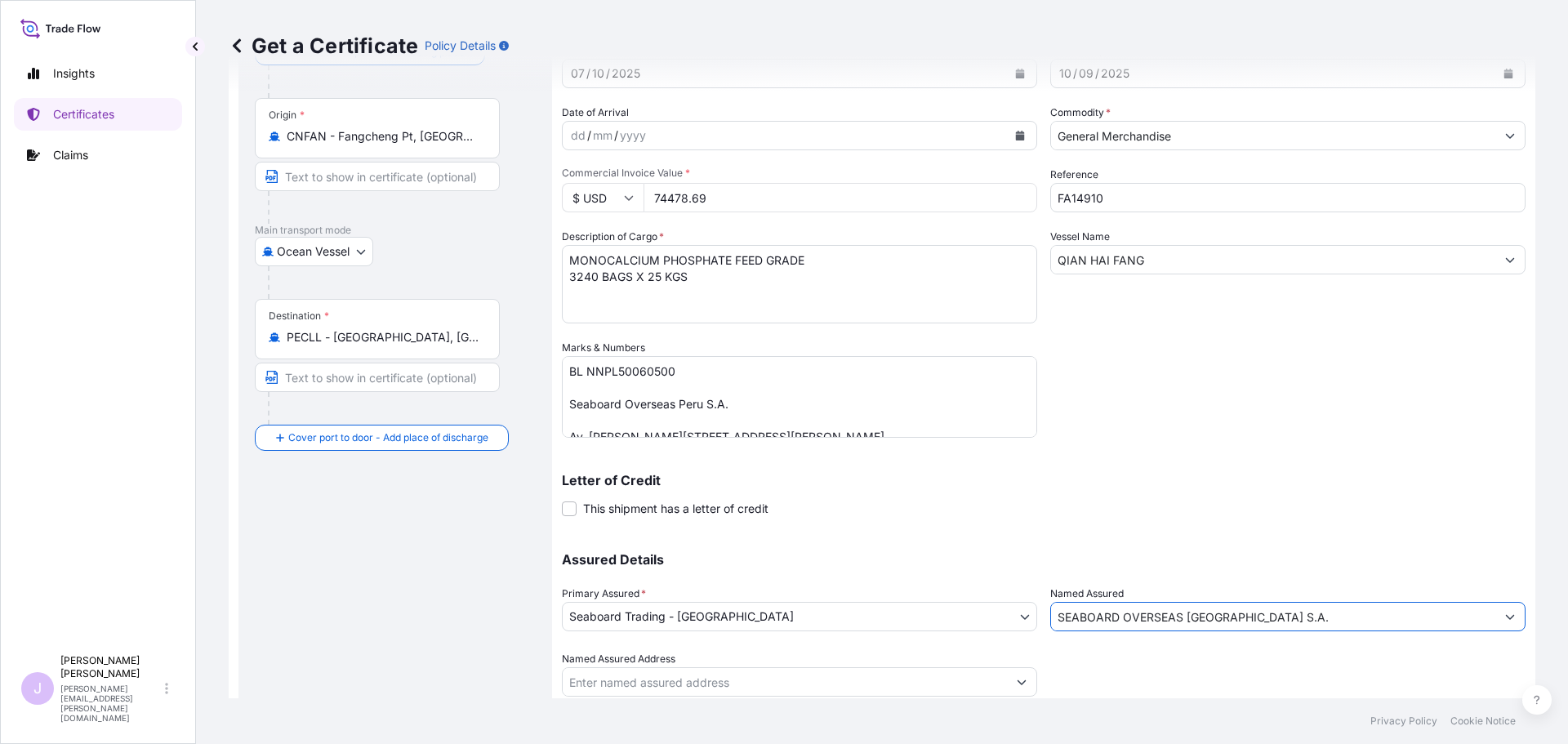
scroll to position [175, 0]
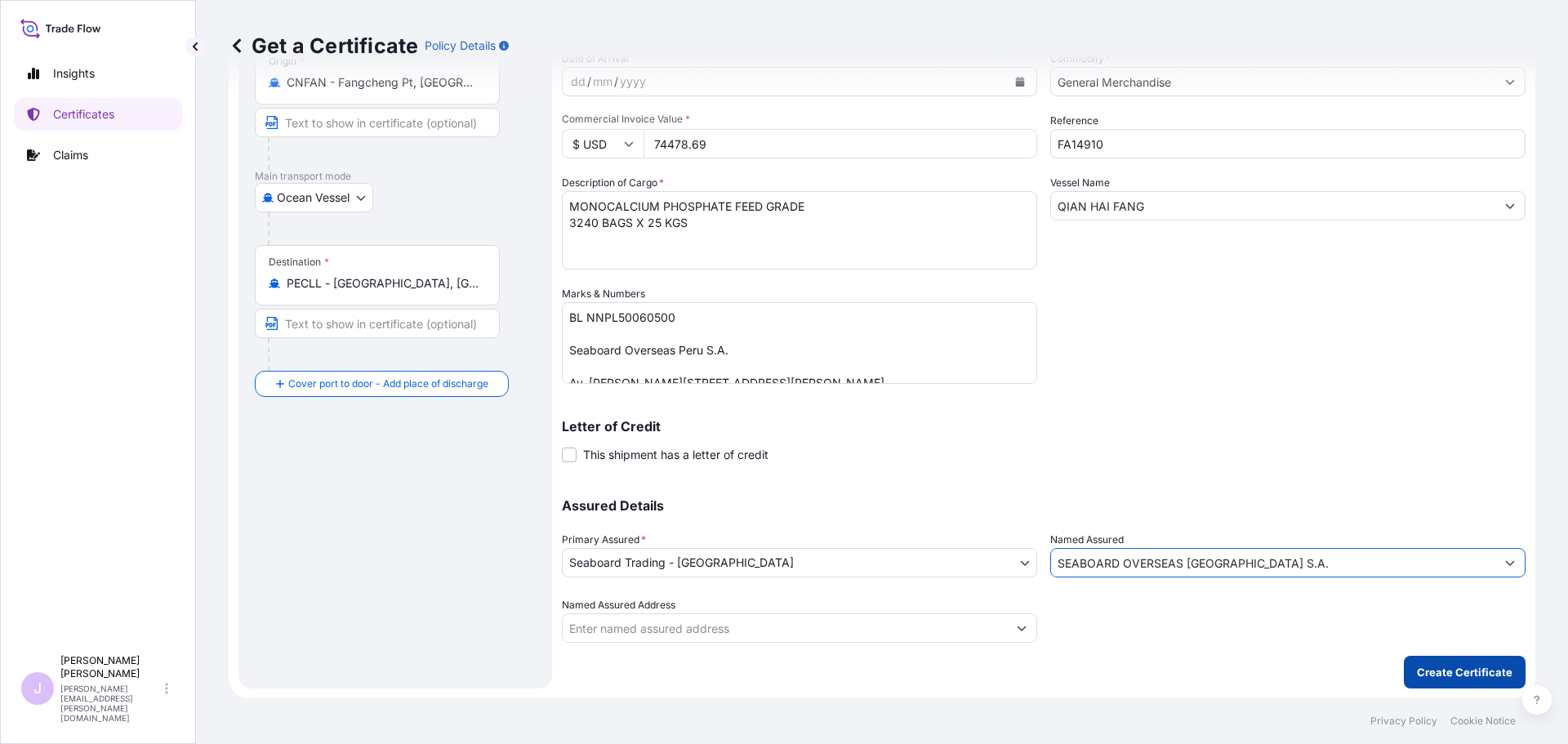
click at [1472, 682] on button "Create Certificate" at bounding box center [1465, 672] width 122 height 32
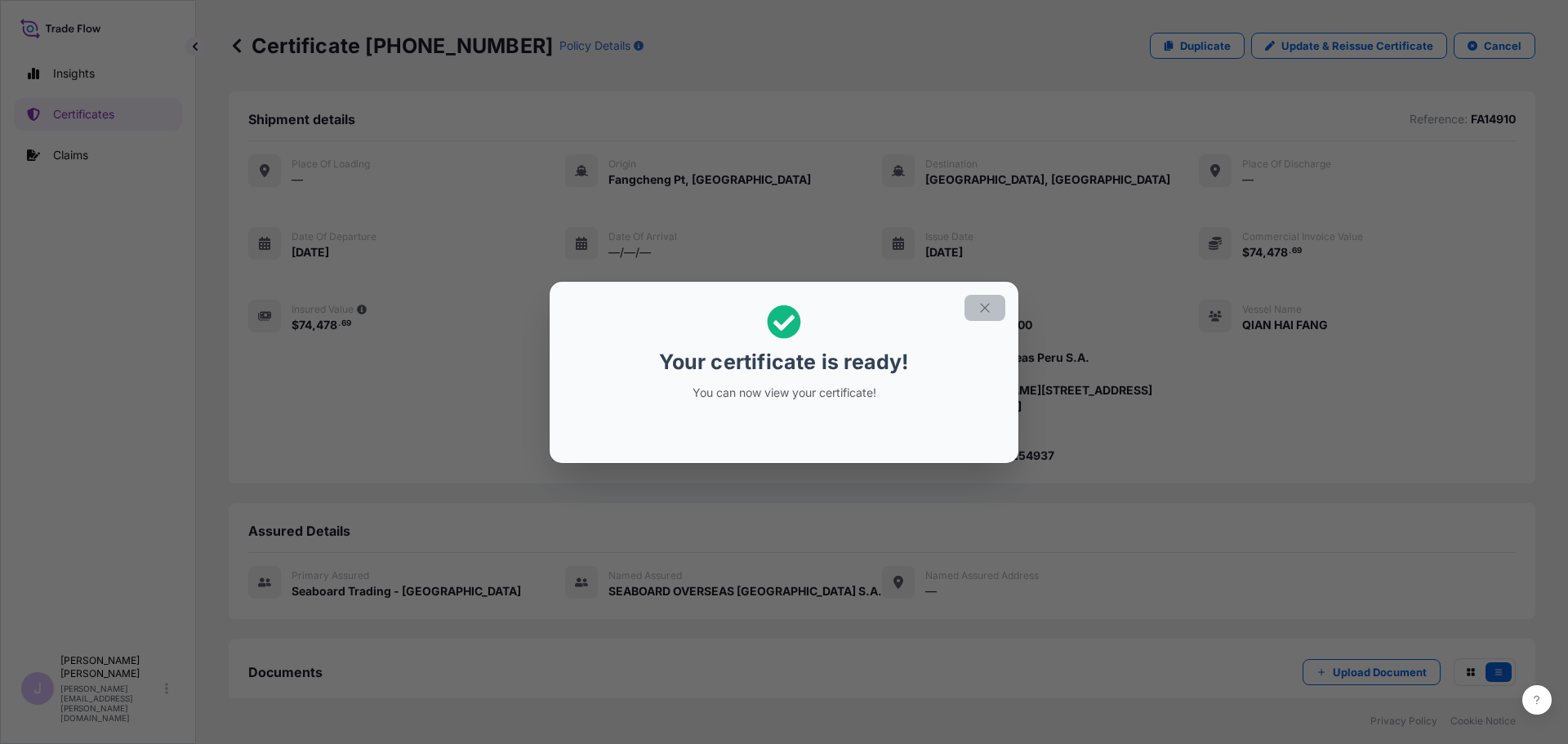
click at [987, 309] on icon "button" at bounding box center [984, 307] width 9 height 9
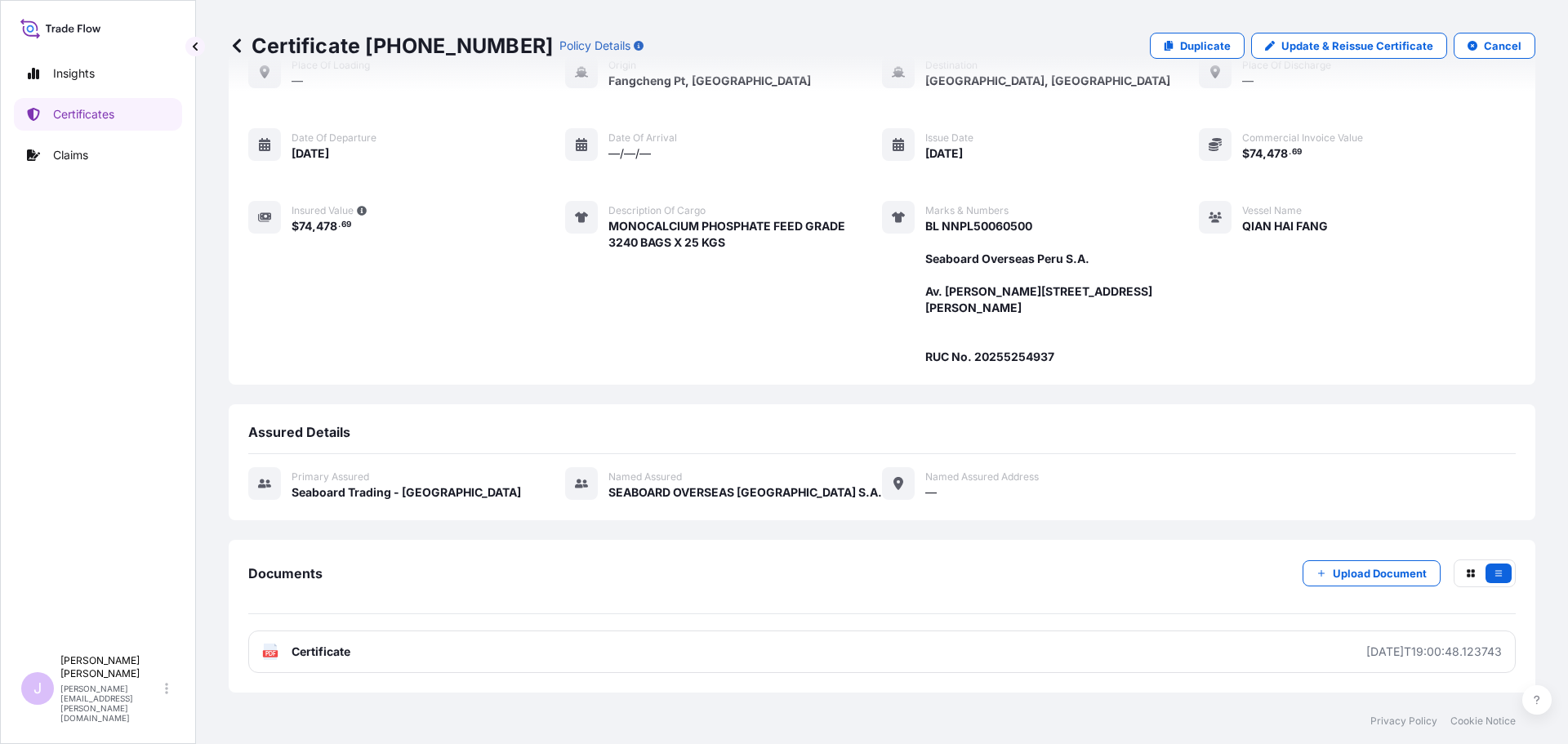
scroll to position [228, 0]
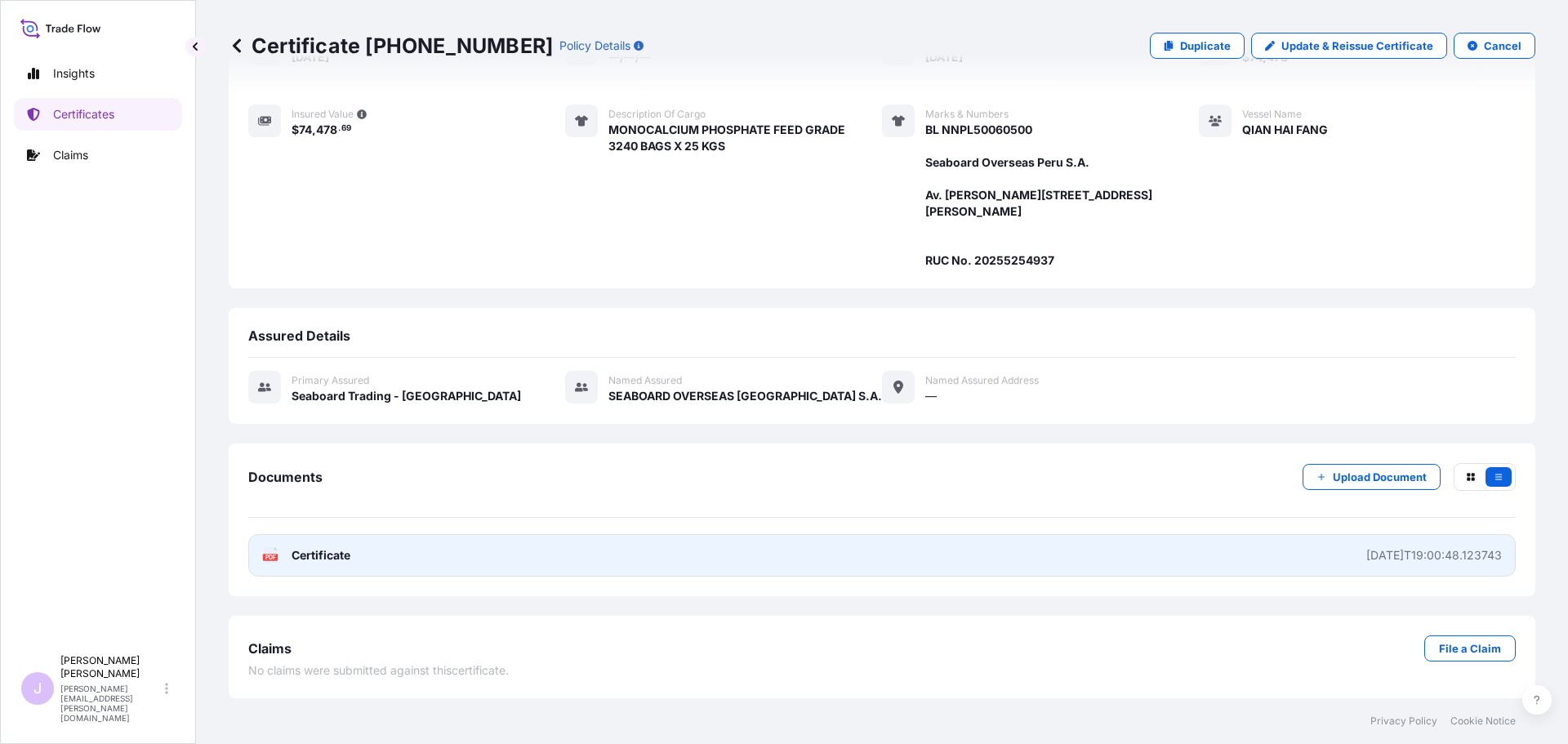
click at [746, 556] on link "PDF Certificate [DATE]T19:00:48.123743" at bounding box center [882, 555] width 1268 height 42
